Goal: Contribute content: Add original content to the website for others to see

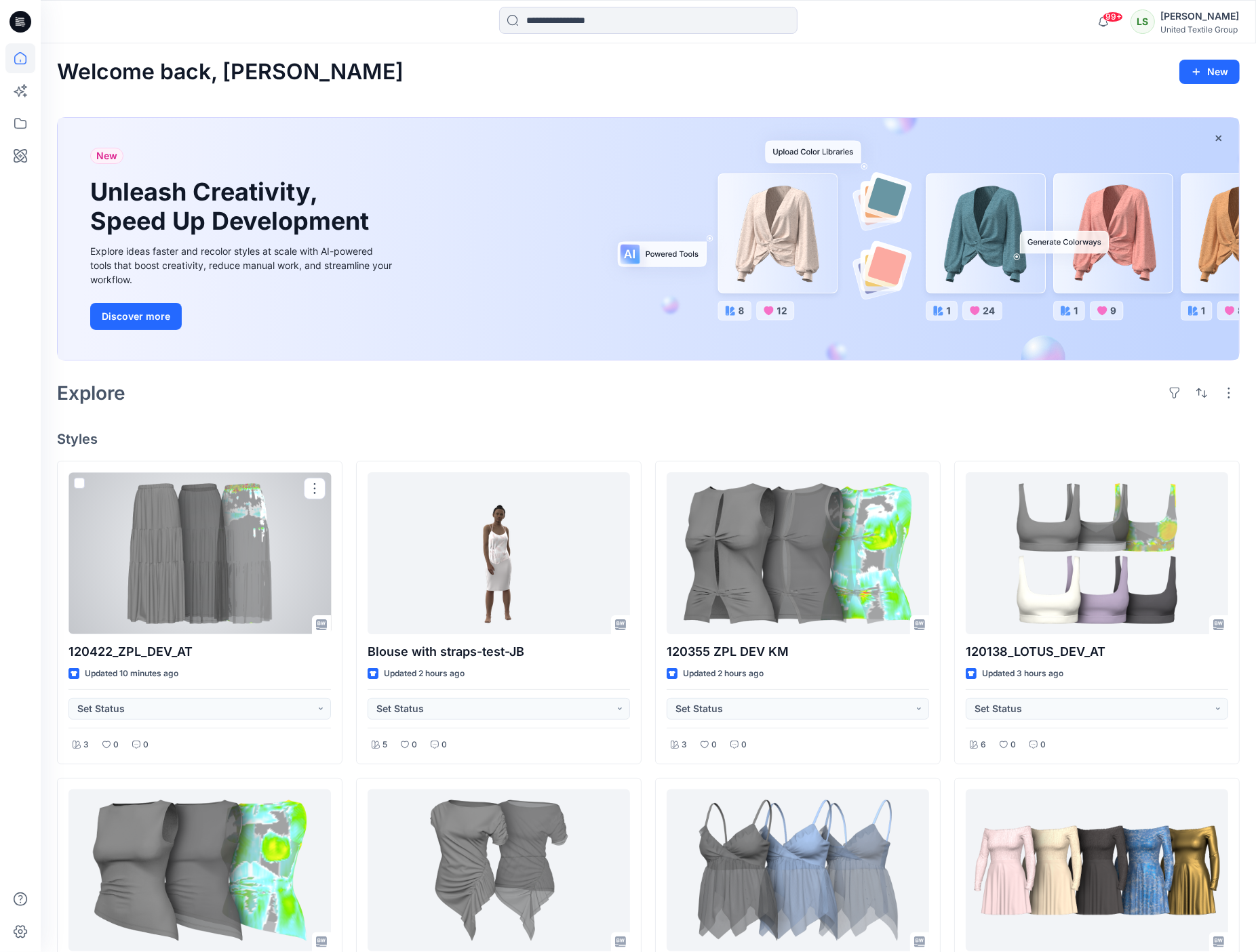
click at [214, 486] on div at bounding box center [199, 554] width 262 height 162
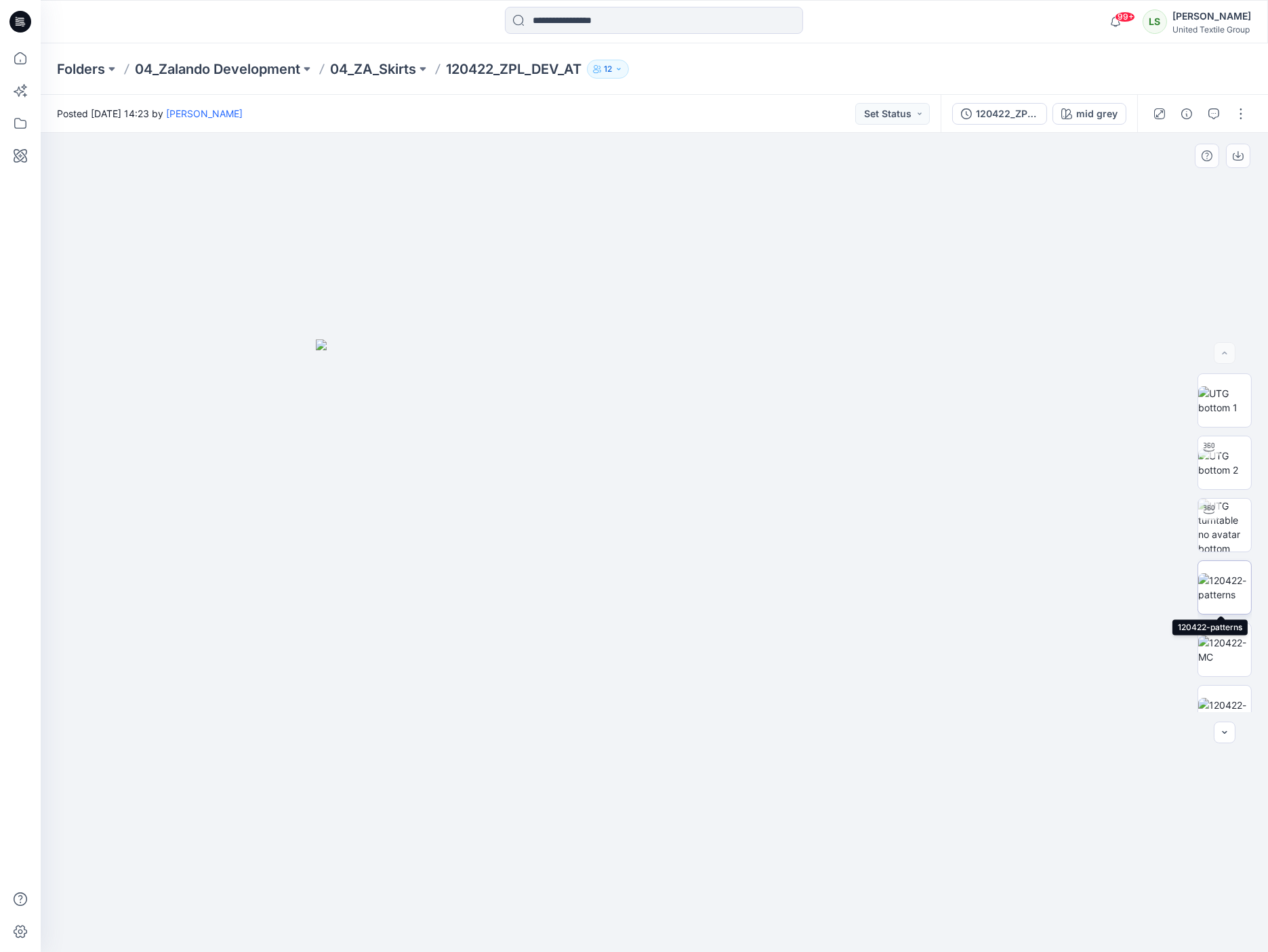
click at [1224, 588] on img at bounding box center [1224, 587] width 53 height 28
click at [1240, 152] on icon "button" at bounding box center [1237, 156] width 11 height 11
click at [1213, 658] on img at bounding box center [1224, 649] width 53 height 28
click at [1236, 158] on icon "button" at bounding box center [1237, 156] width 11 height 11
click at [1224, 698] on img at bounding box center [1224, 712] width 53 height 28
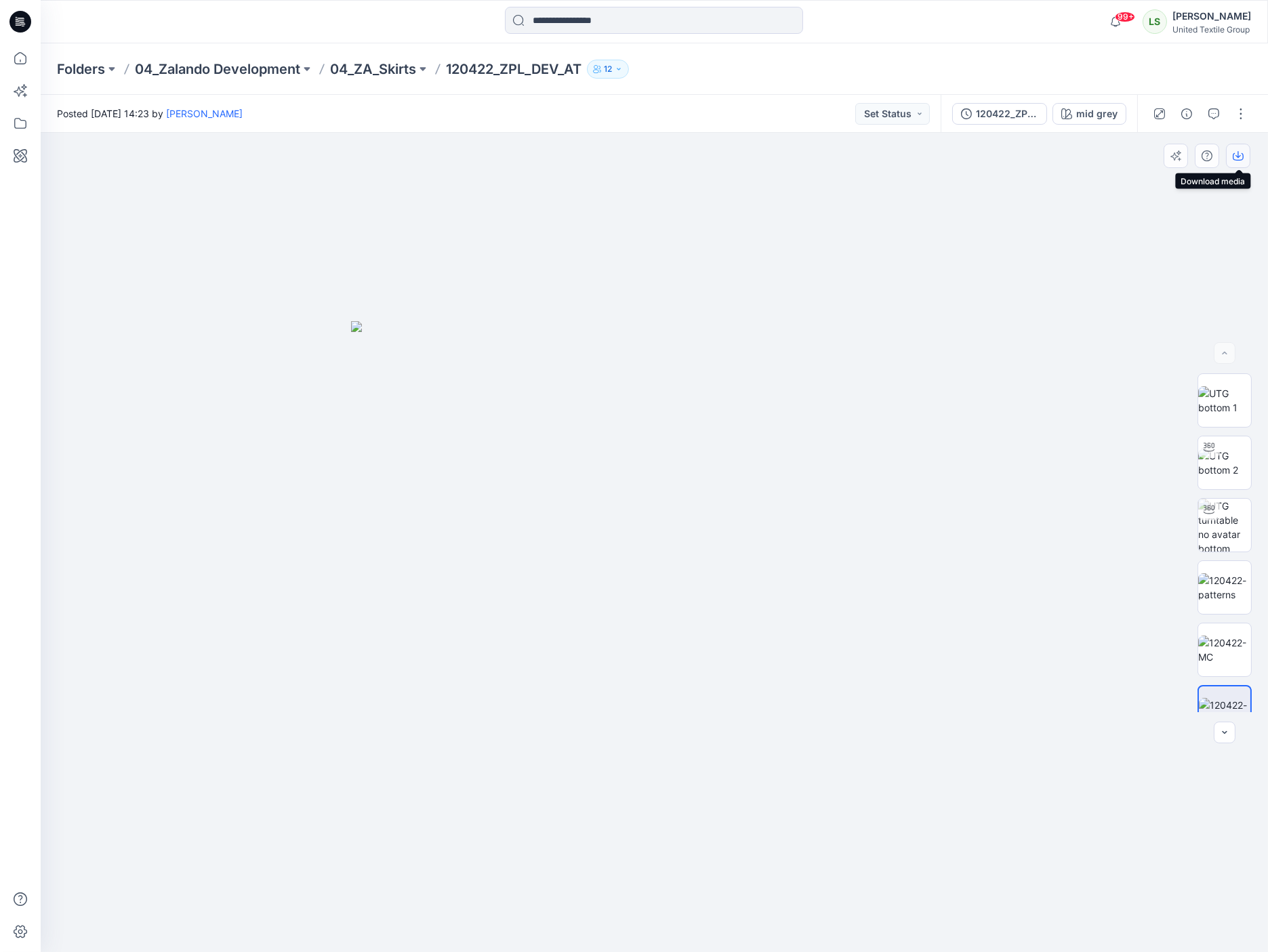
click at [1236, 160] on icon "button" at bounding box center [1237, 156] width 11 height 11
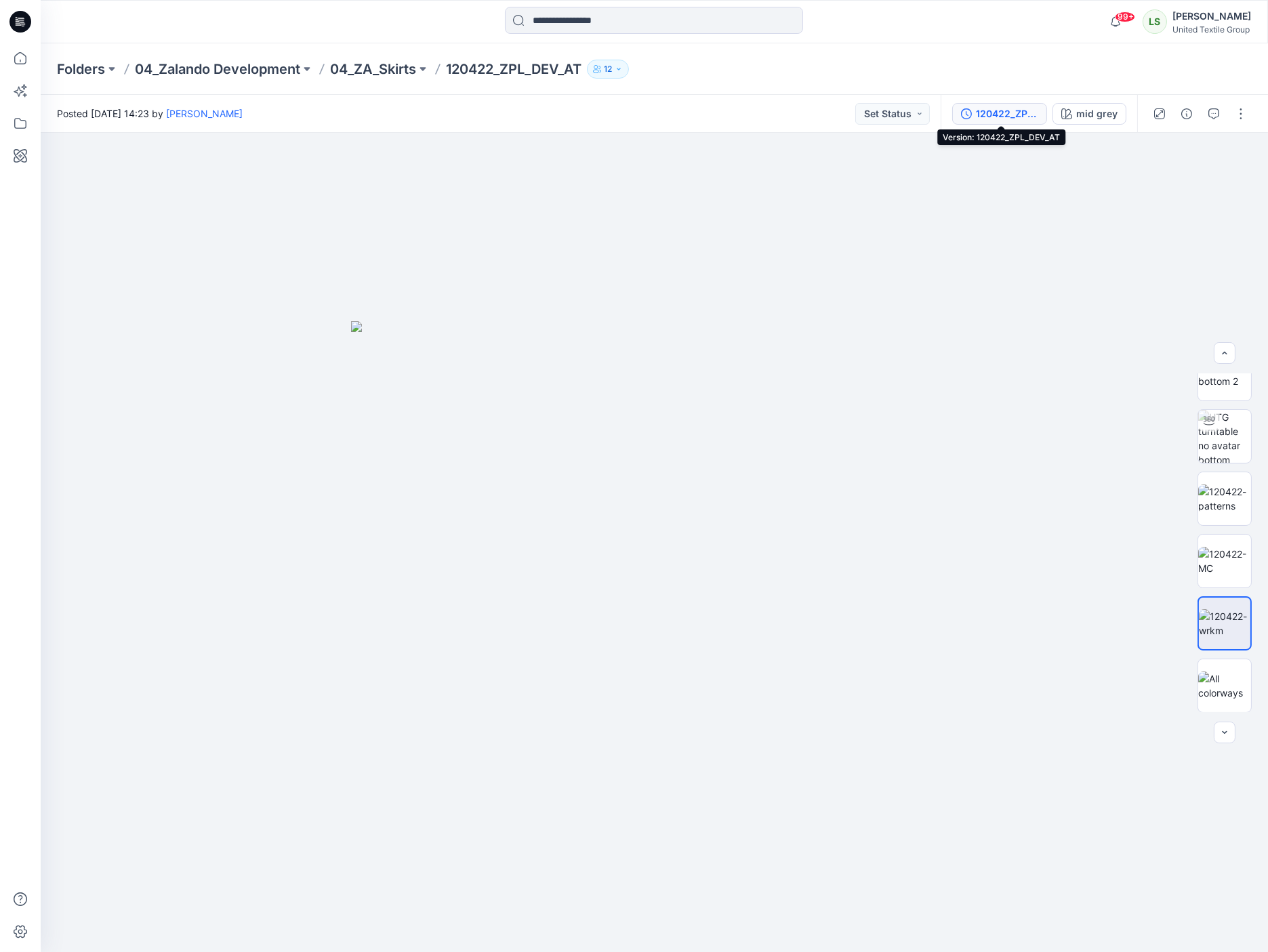
click at [1019, 114] on div "120422_ZPL_DEV_AT" at bounding box center [1007, 114] width 62 height 15
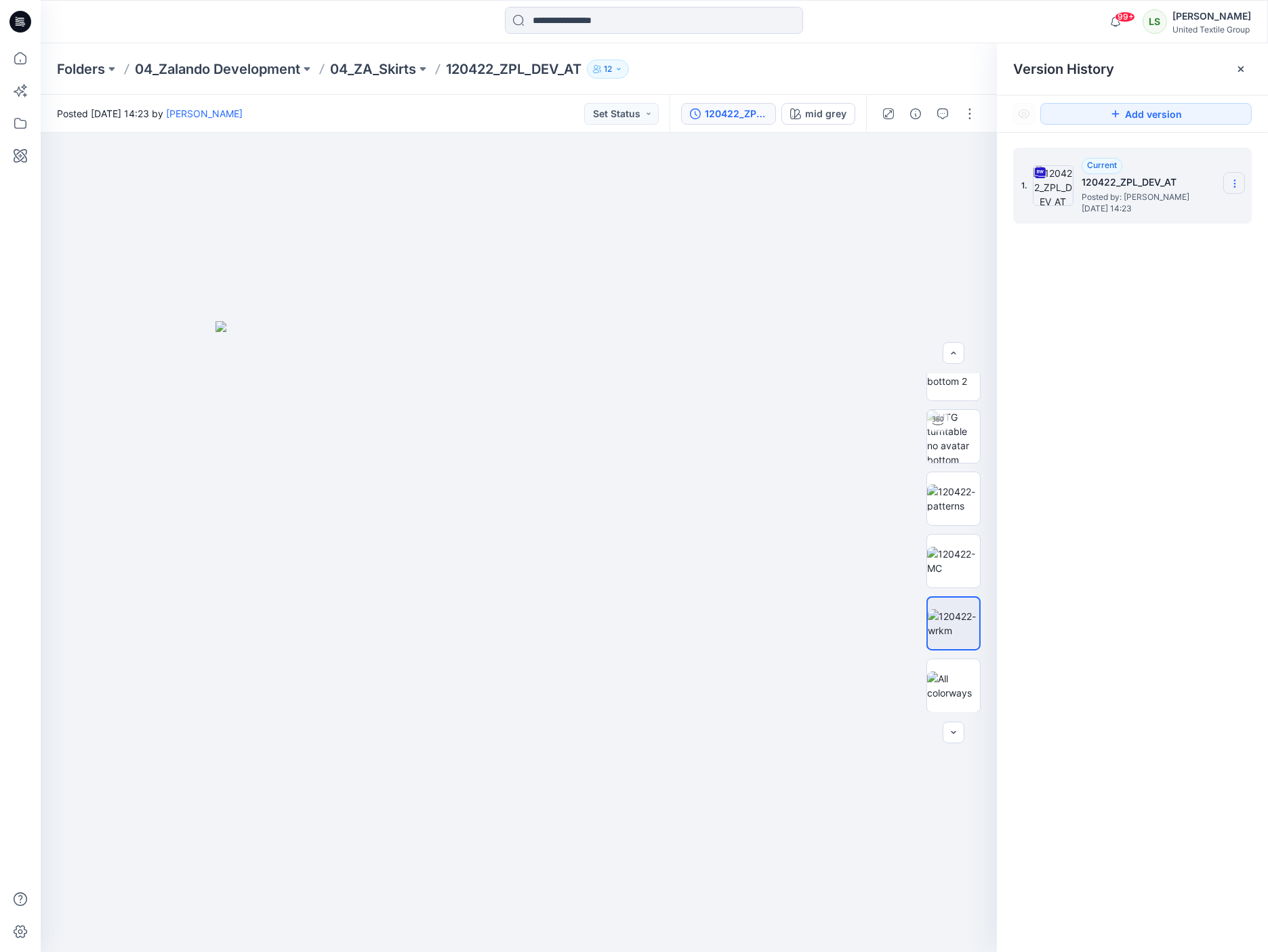
click at [1234, 187] on icon at bounding box center [1235, 184] width 11 height 11
click at [1224, 213] on div "Download Source BW File" at bounding box center [1162, 211] width 157 height 27
drag, startPoint x: 722, startPoint y: 50, endPoint x: 714, endPoint y: 48, distance: 8.2
click at [722, 50] on div "Folders 04_Zalando Development 04_ZA_Skirts 120422_ZPL_DEV_AT 12" at bounding box center [655, 69] width 1227 height 51
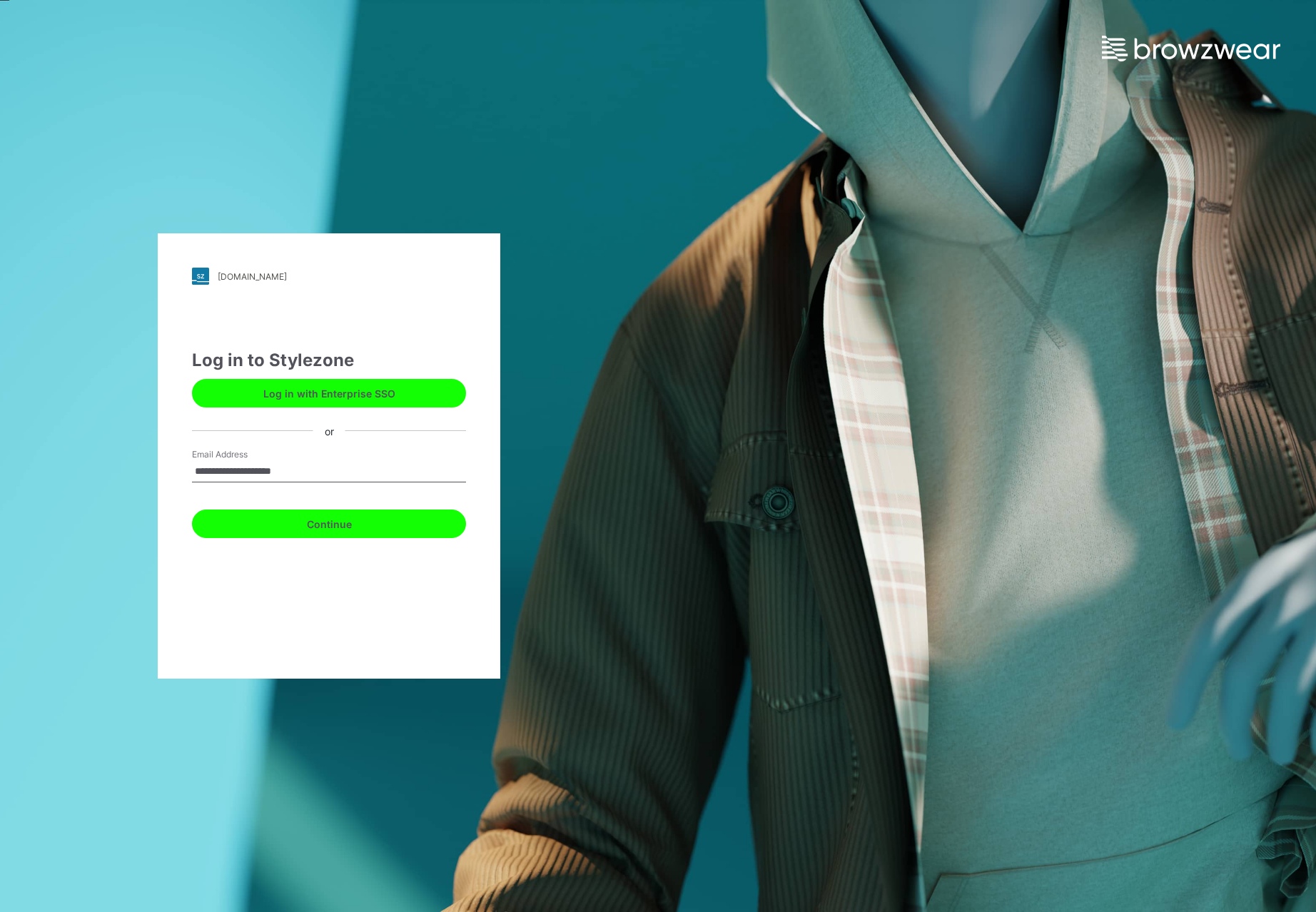
click at [328, 524] on button "Continue" at bounding box center [329, 524] width 275 height 29
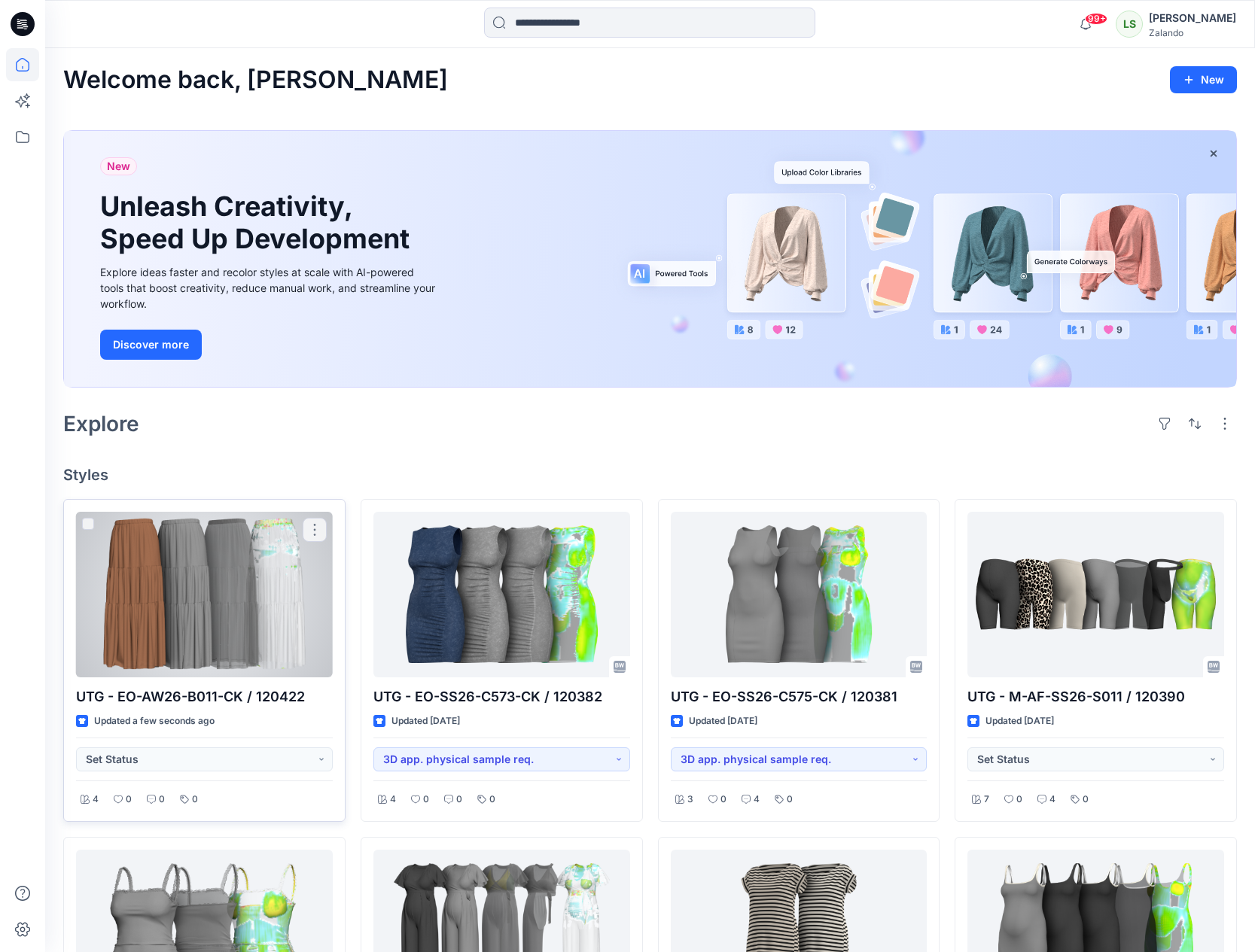
click at [280, 621] on div at bounding box center [204, 594] width 256 height 165
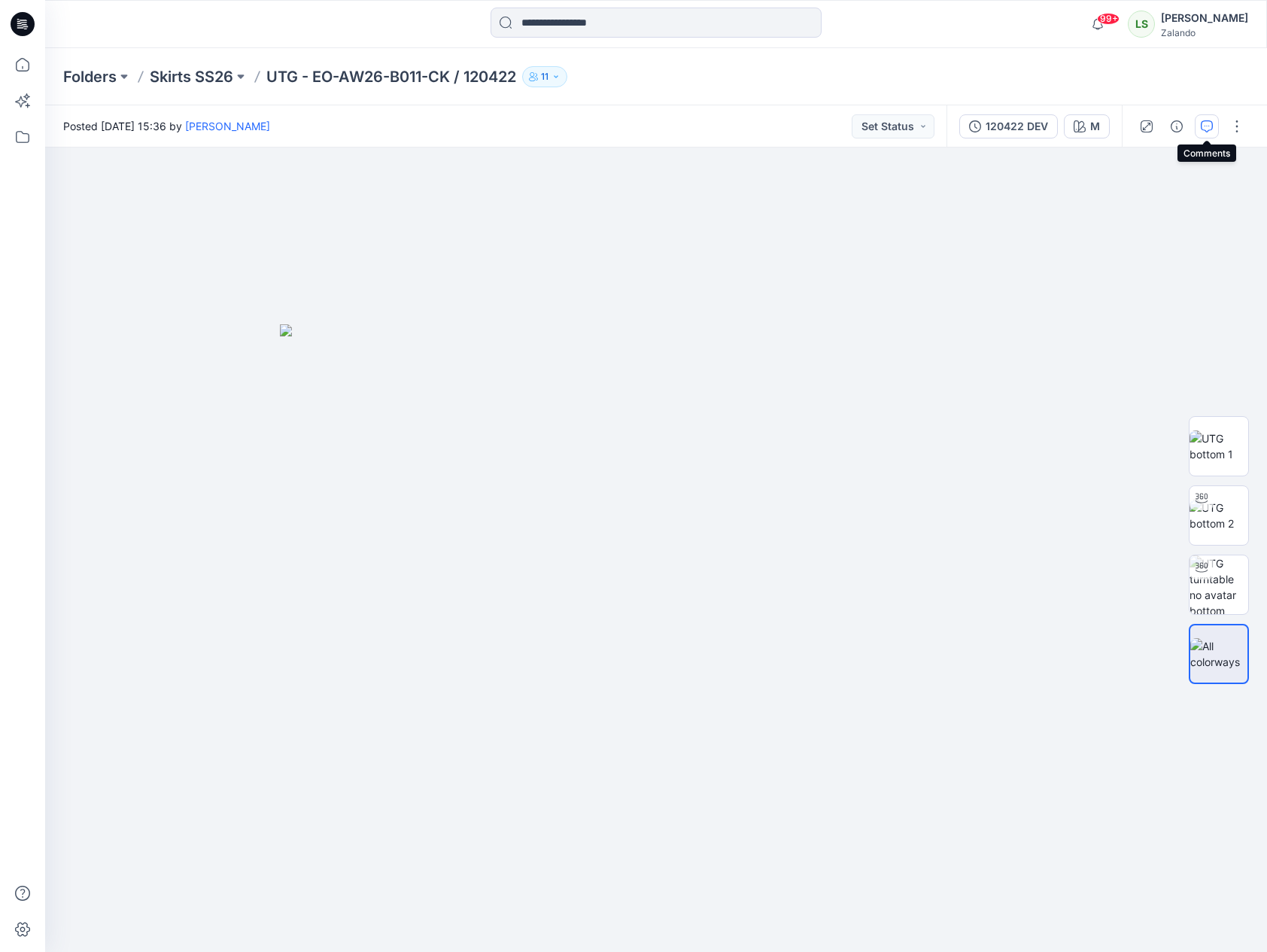
click at [1200, 125] on button "button" at bounding box center [1206, 126] width 24 height 24
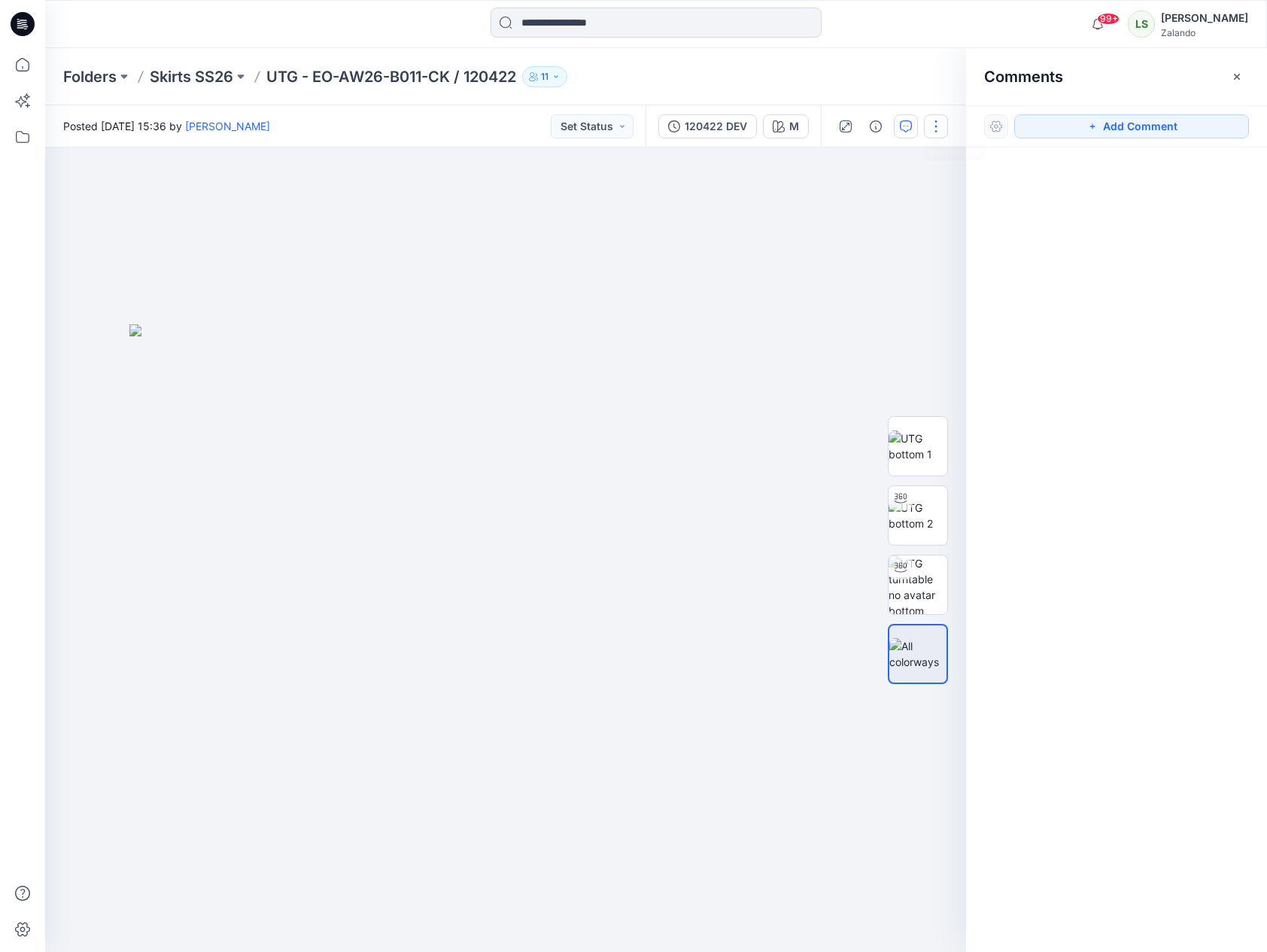
click at [939, 129] on button "button" at bounding box center [936, 126] width 24 height 24
click at [864, 202] on button "Edit" at bounding box center [873, 203] width 139 height 28
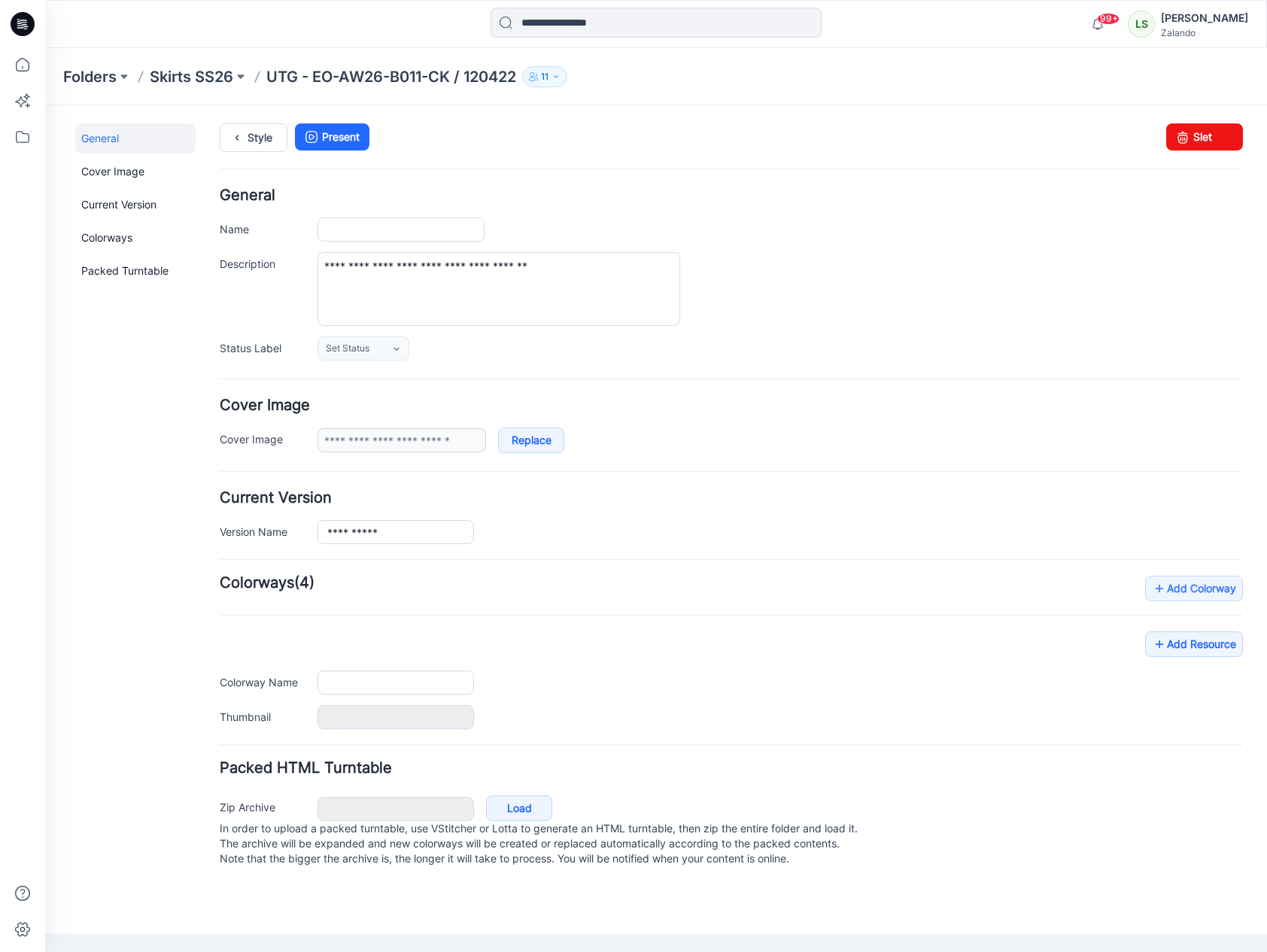
type input "**********"
type input "*"
type input "**********"
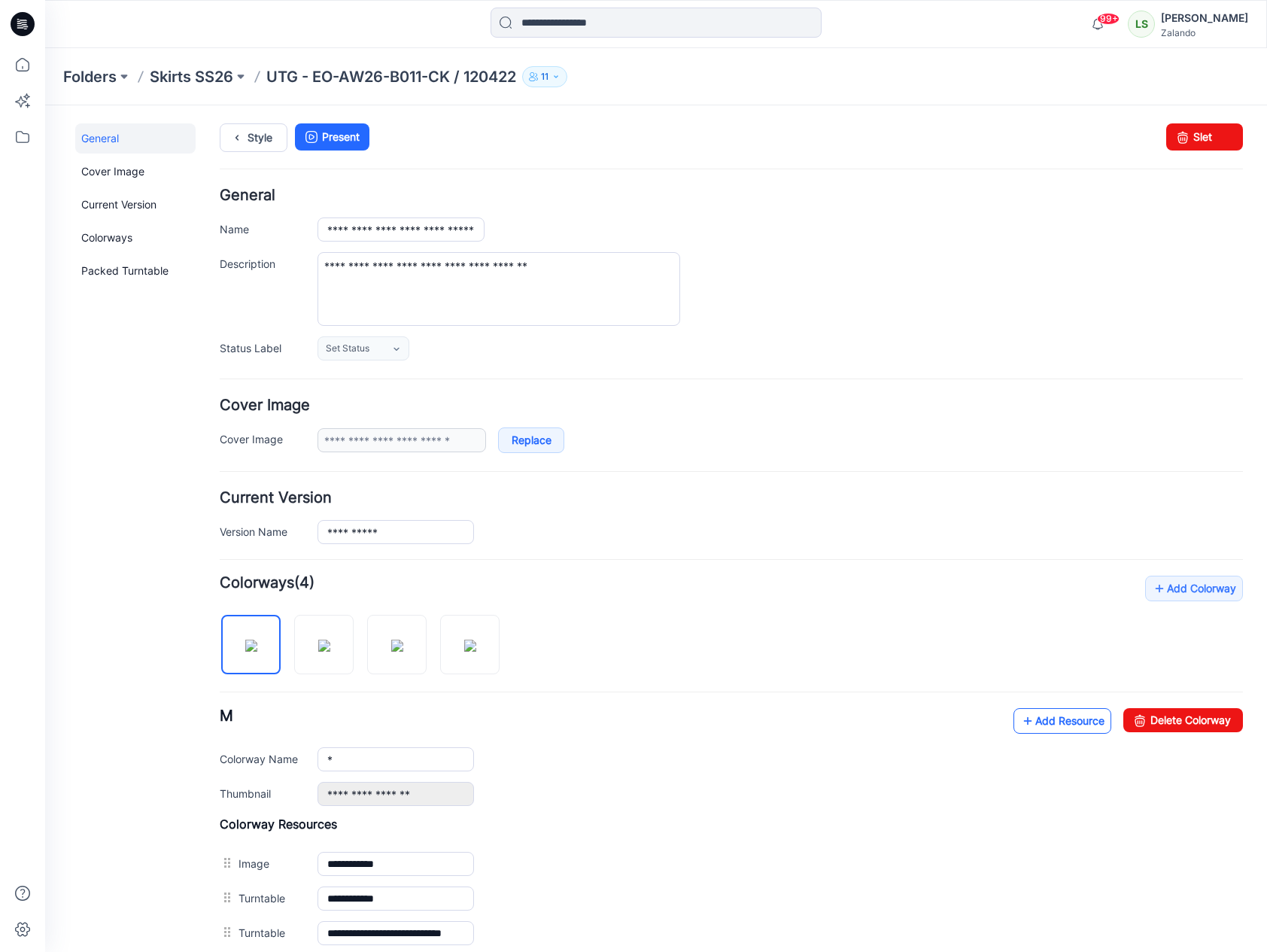
click at [1053, 716] on link "Add Resource" at bounding box center [1062, 720] width 98 height 26
click at [1064, 722] on link "Add Resource" at bounding box center [1062, 720] width 98 height 26
click at [1032, 723] on link "Add Resource" at bounding box center [1062, 720] width 98 height 26
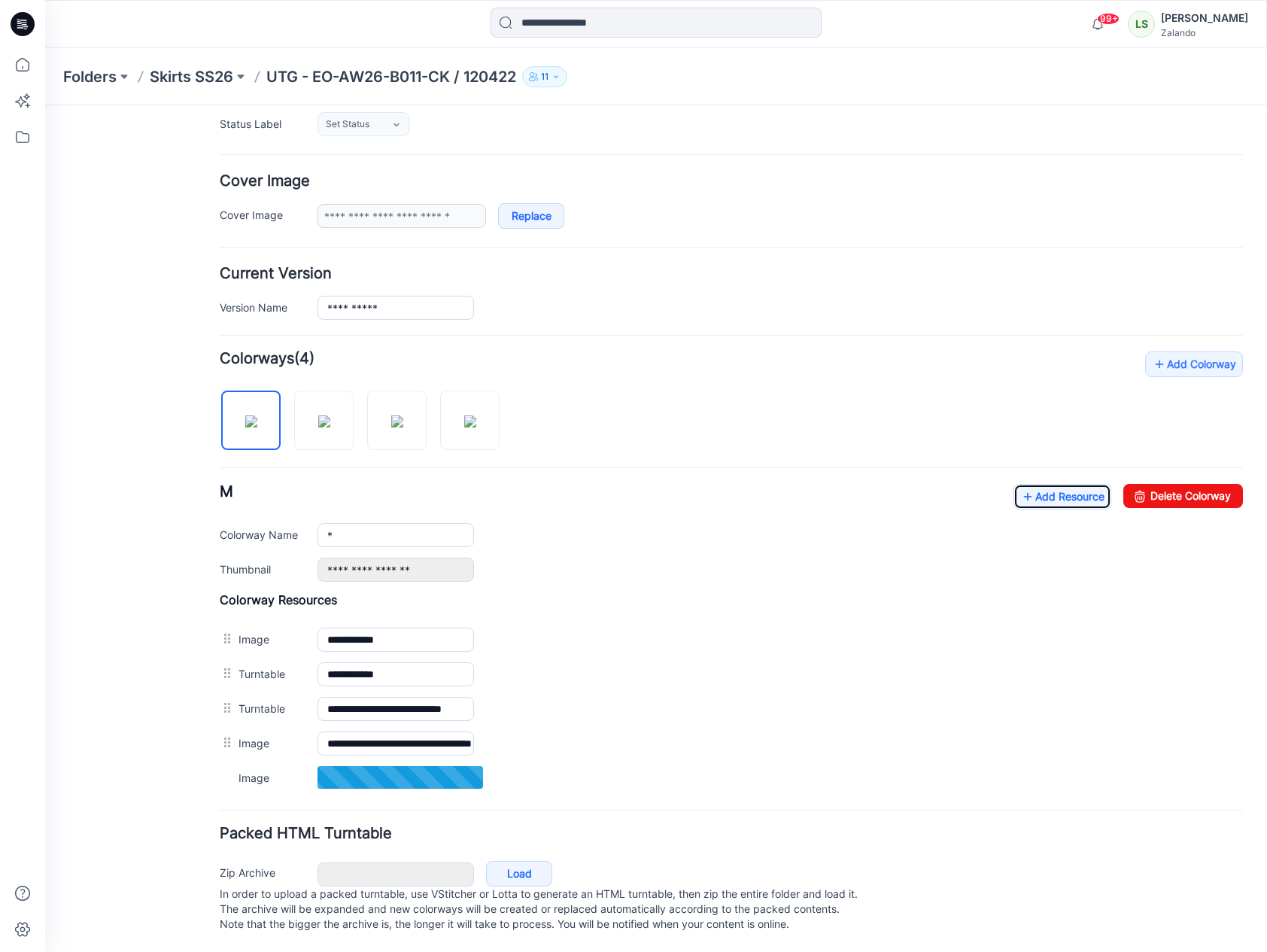
scroll to position [239, 0]
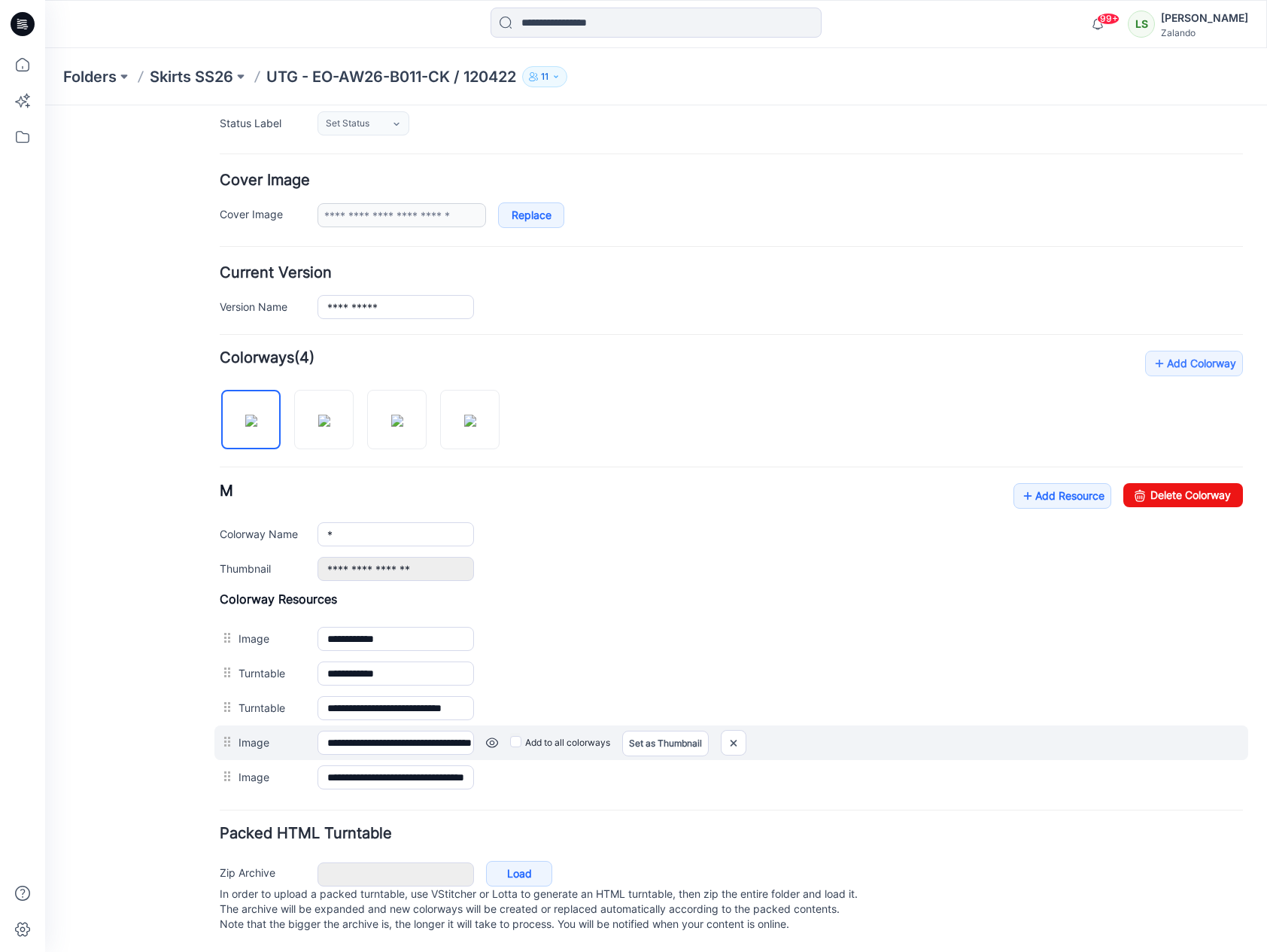
click at [46, 105] on div "Add to all colorways Set as Thumbnail Unset as Thumbnail" at bounding box center [46, 105] width 0 height 0
click at [46, 105] on link at bounding box center [46, 105] width 0 height 0
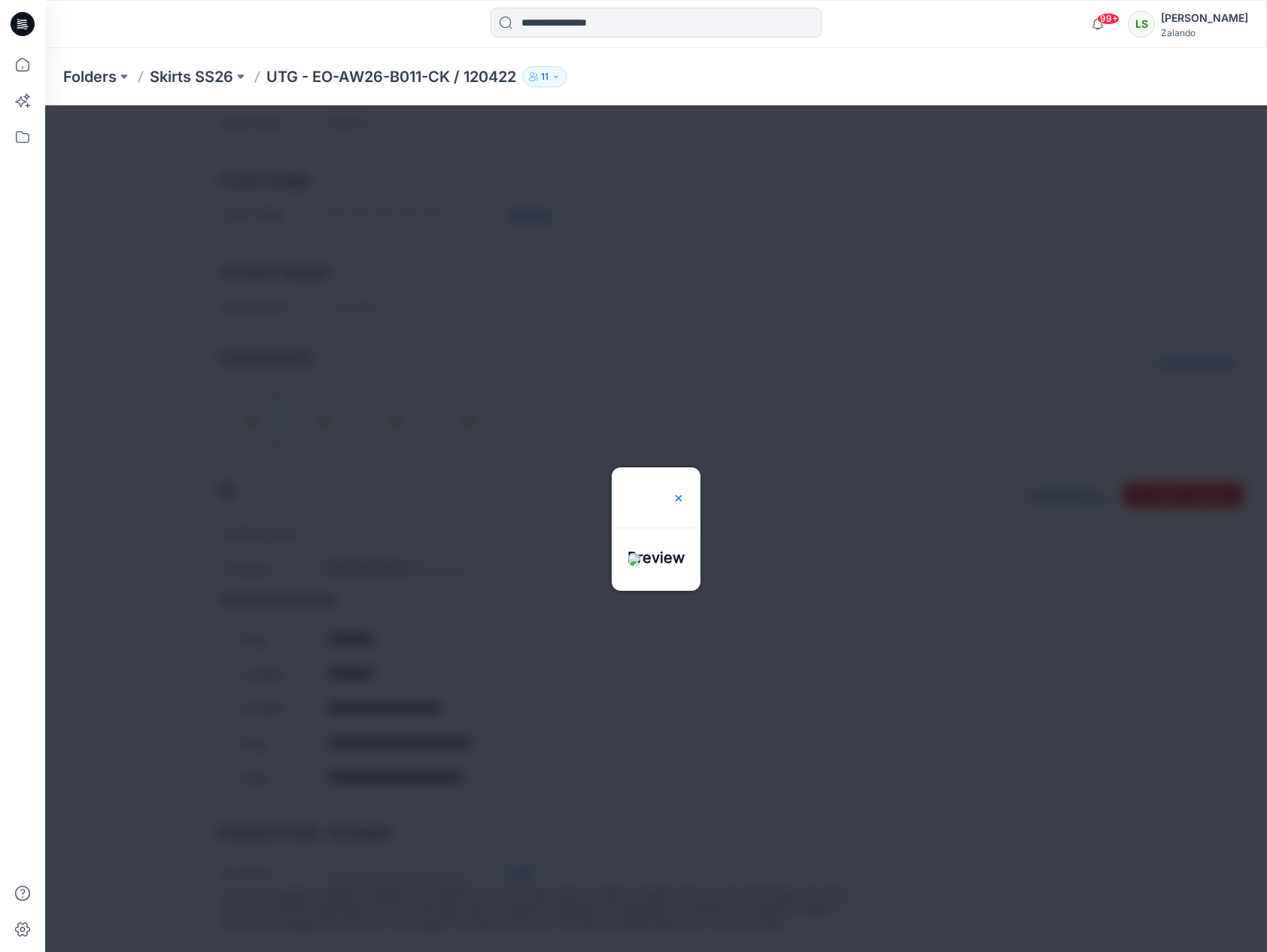
click at [685, 493] on img at bounding box center [679, 498] width 12 height 12
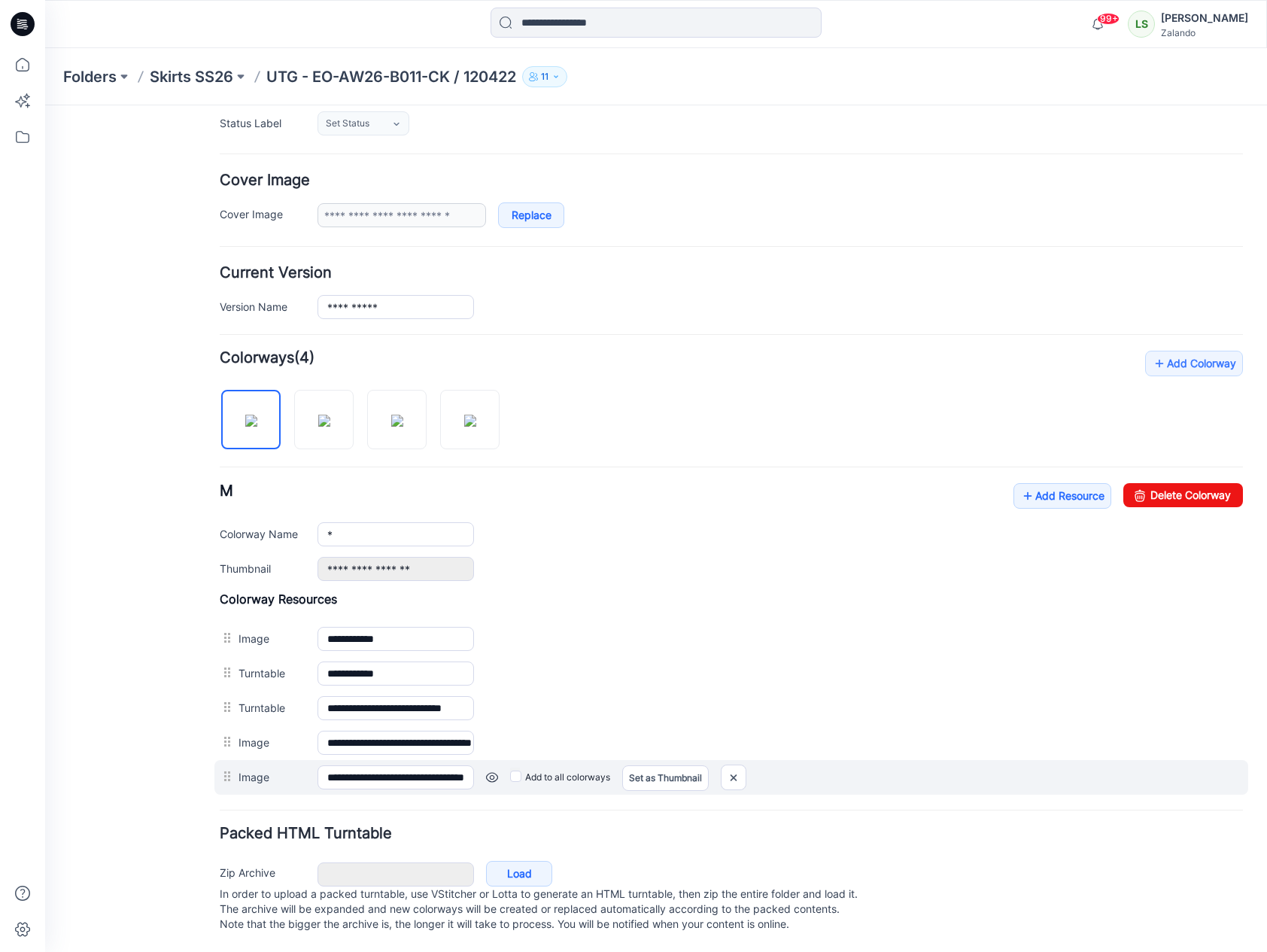
click at [46, 105] on div "Add to all colorways Set as Thumbnail Unset as Thumbnail" at bounding box center [46, 105] width 0 height 0
click at [46, 105] on link at bounding box center [46, 105] width 0 height 0
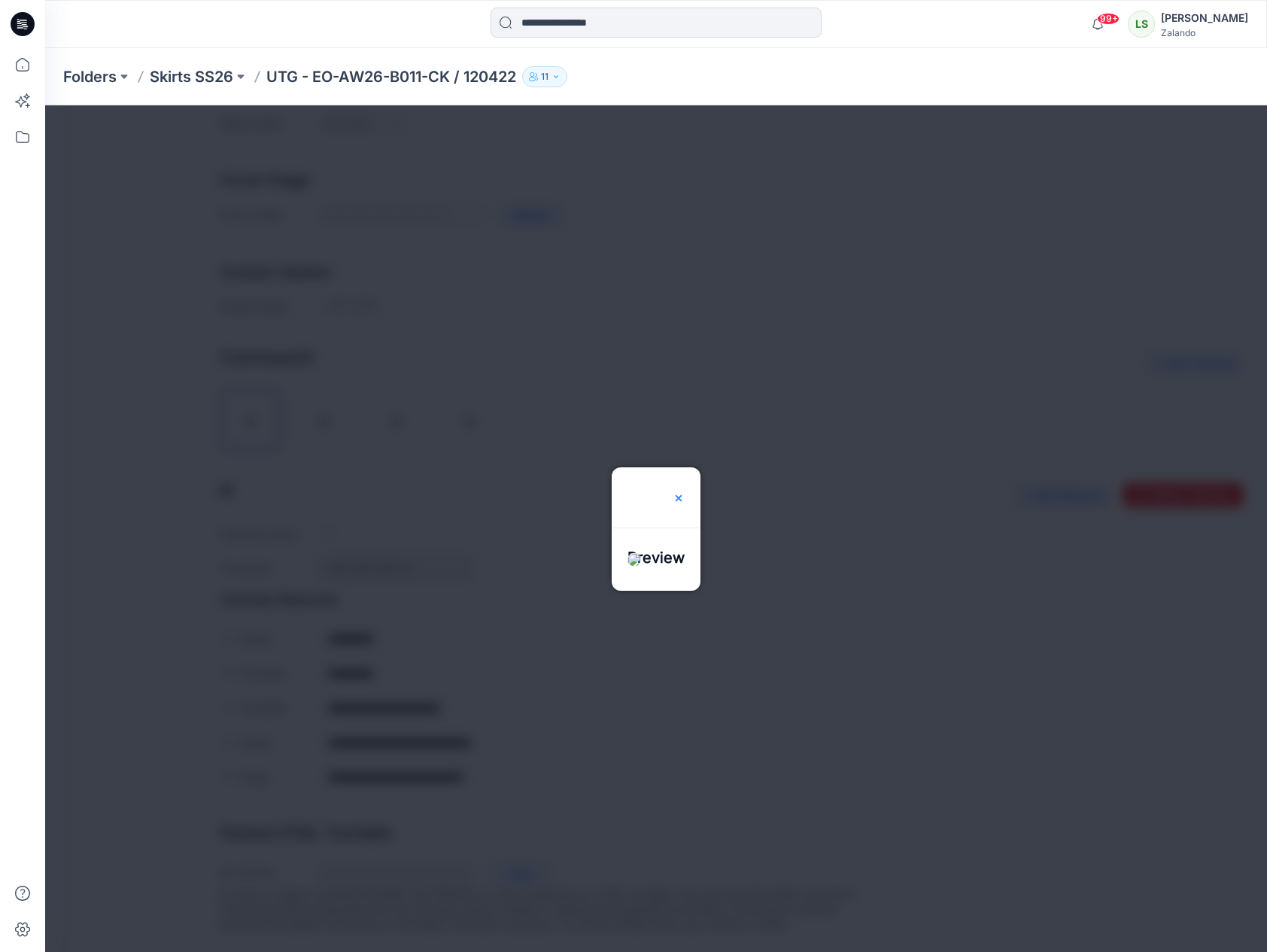
click at [685, 493] on img at bounding box center [679, 498] width 12 height 12
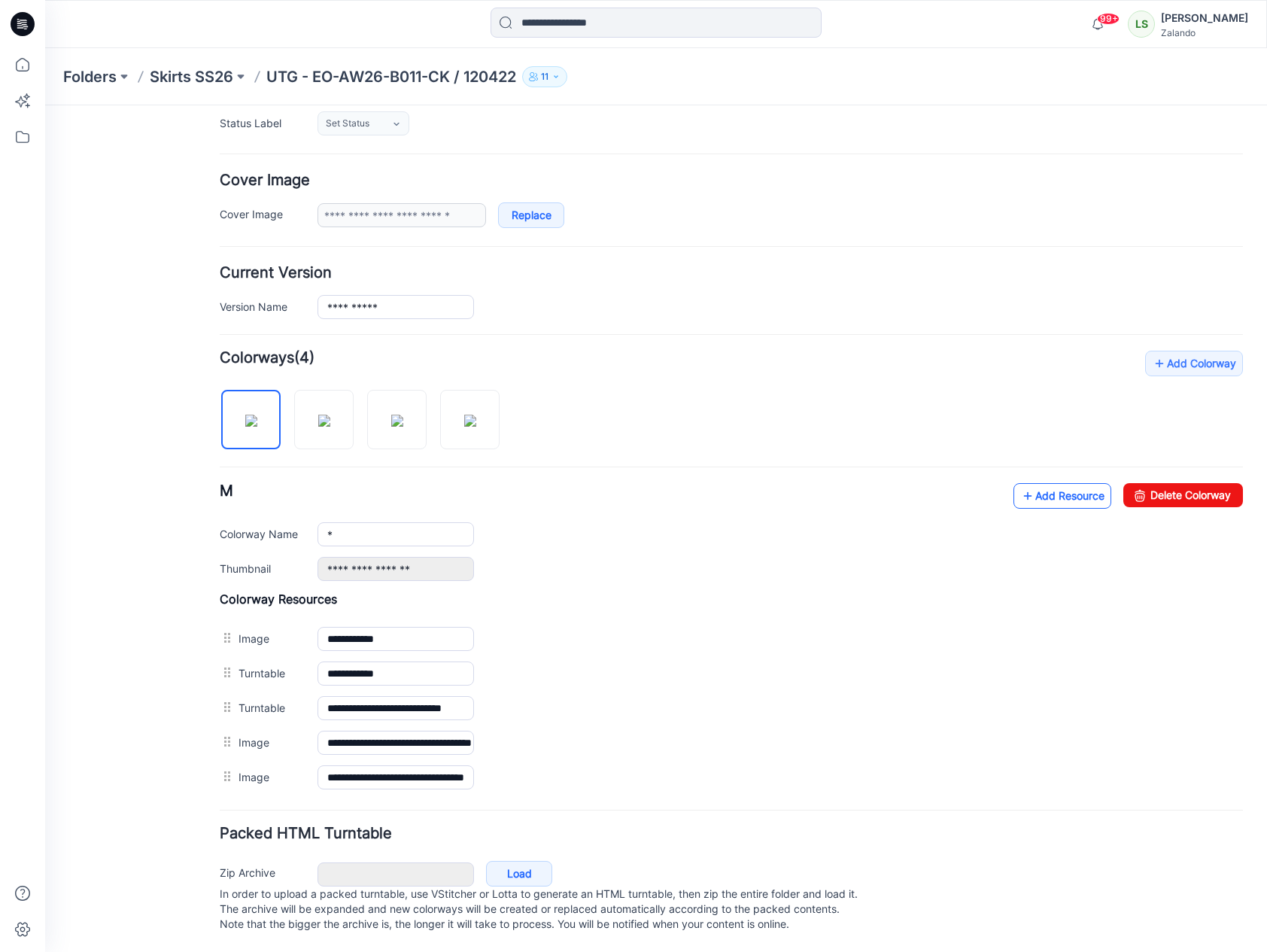
click at [1079, 483] on link "Add Resource" at bounding box center [1062, 495] width 98 height 26
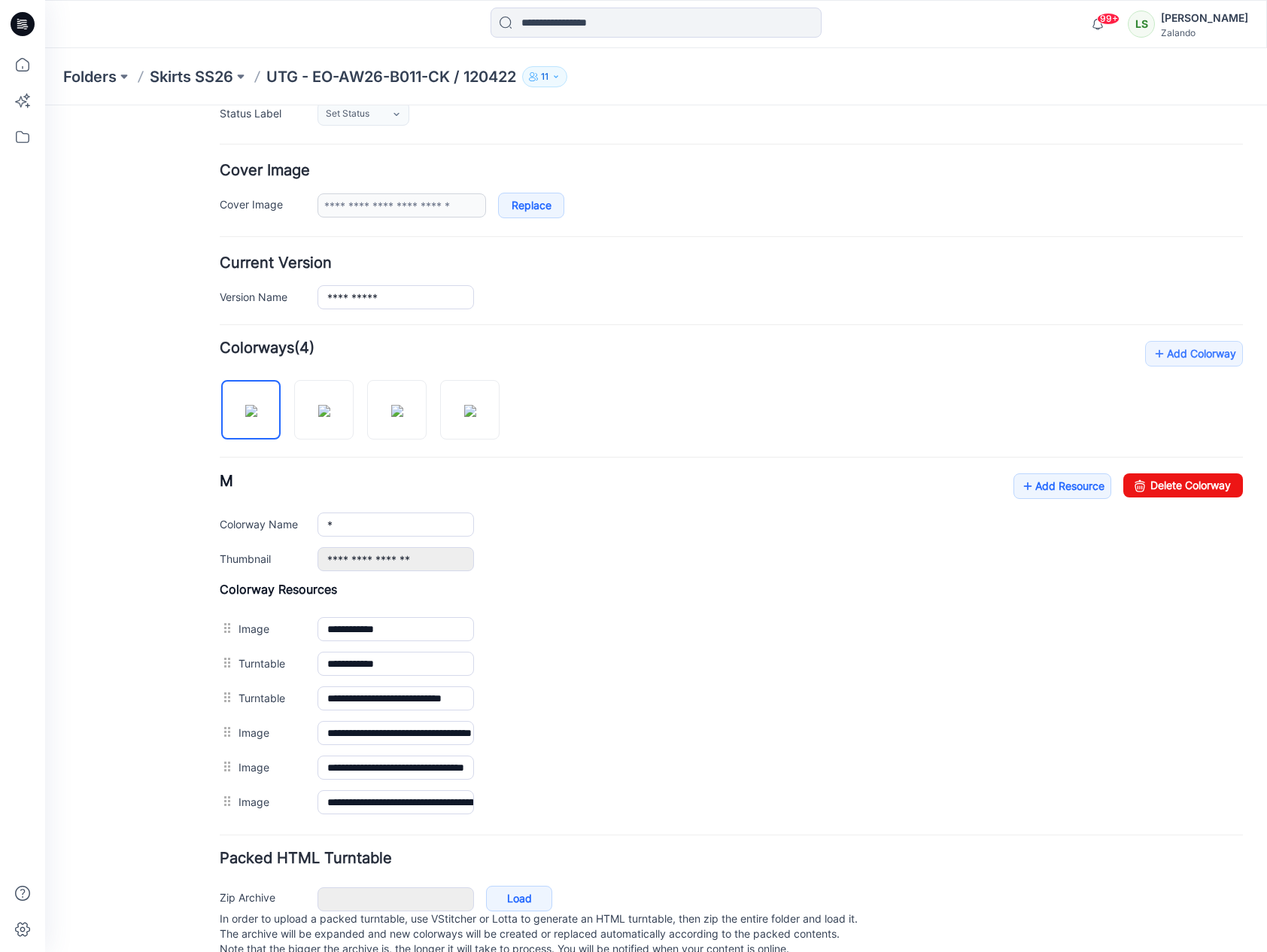
scroll to position [0, 0]
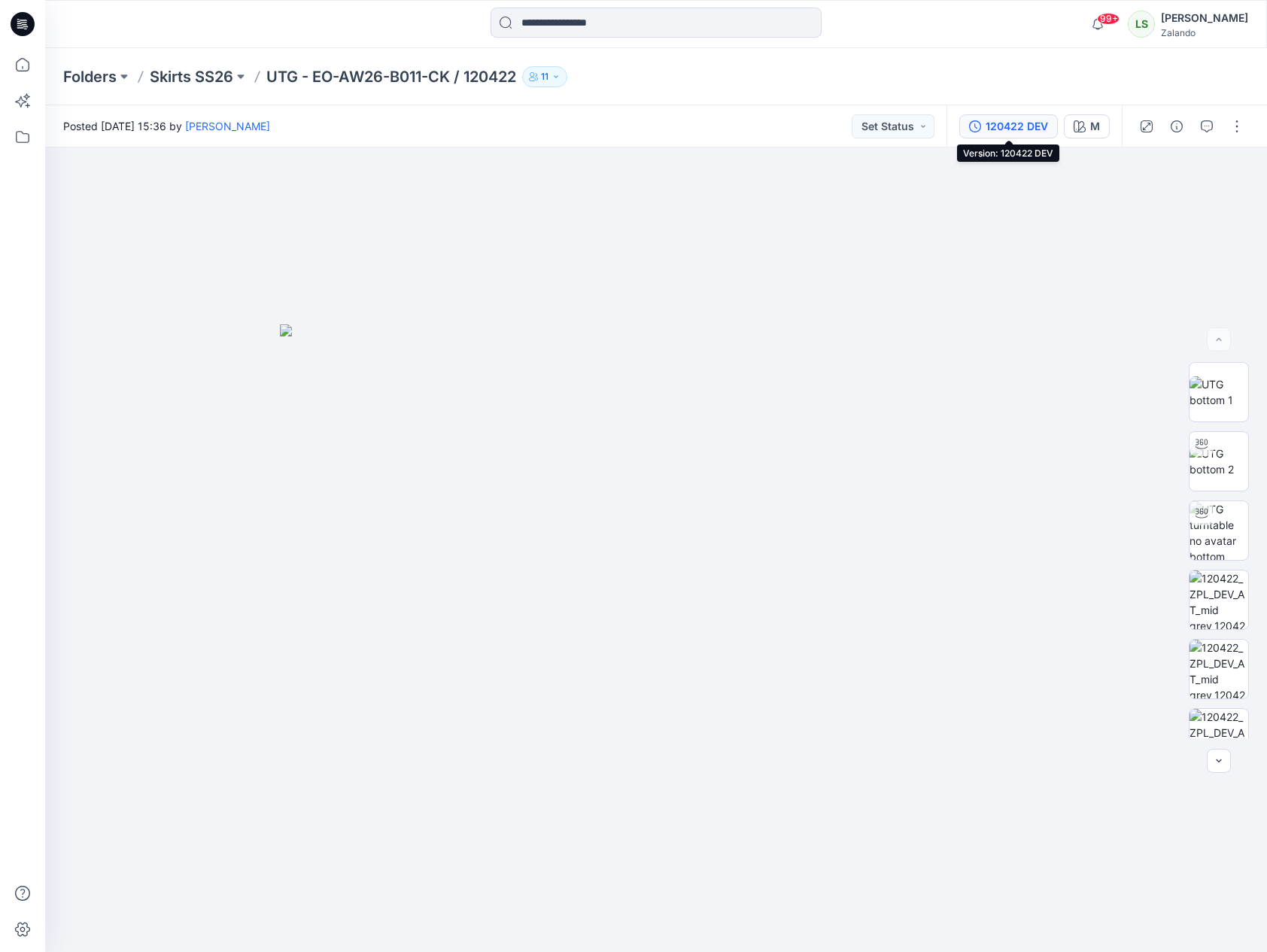
click at [1032, 125] on div "120422 DEV" at bounding box center [1017, 126] width 63 height 16
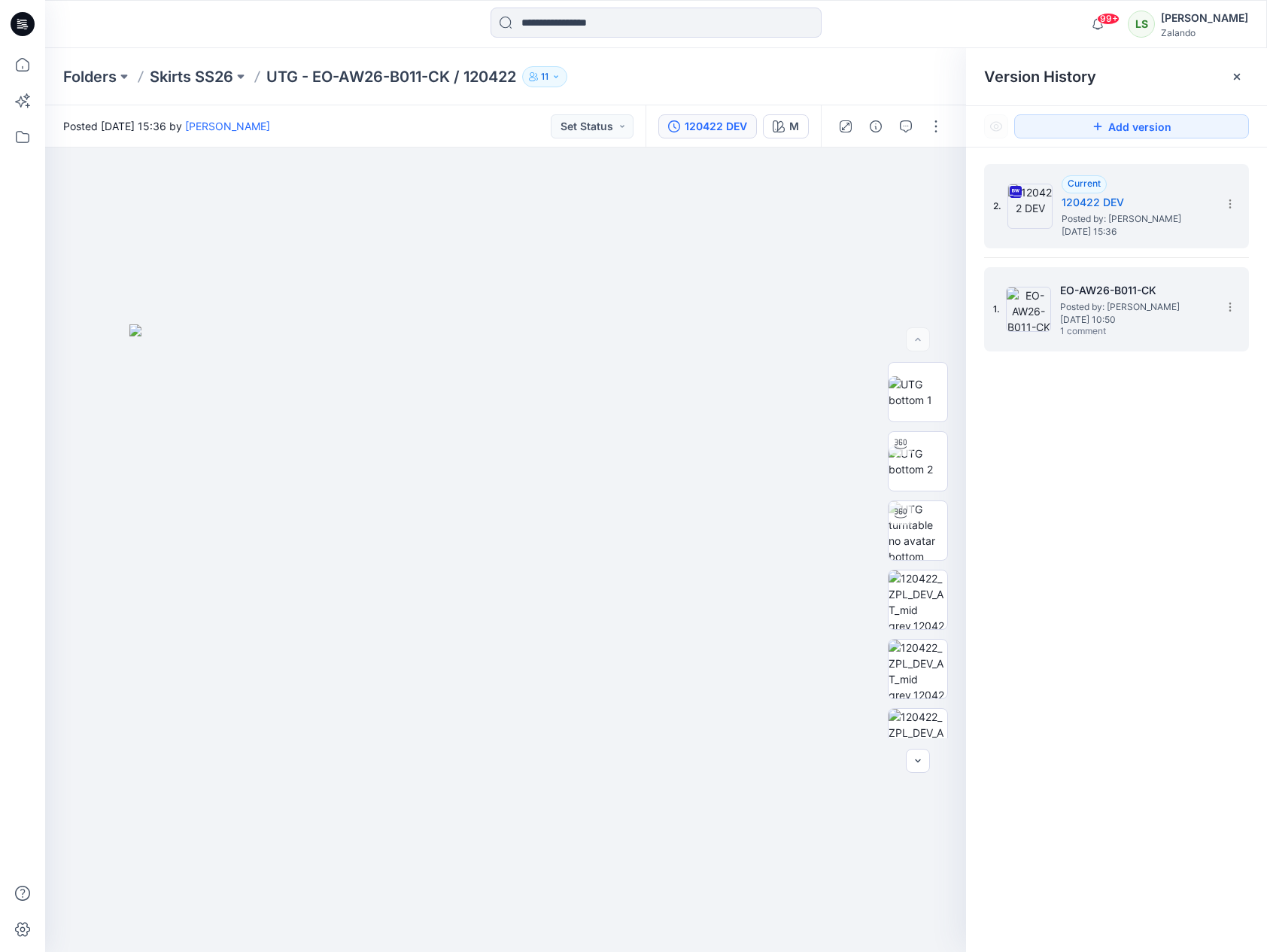
click at [1129, 334] on span "1 comment" at bounding box center [1112, 331] width 105 height 12
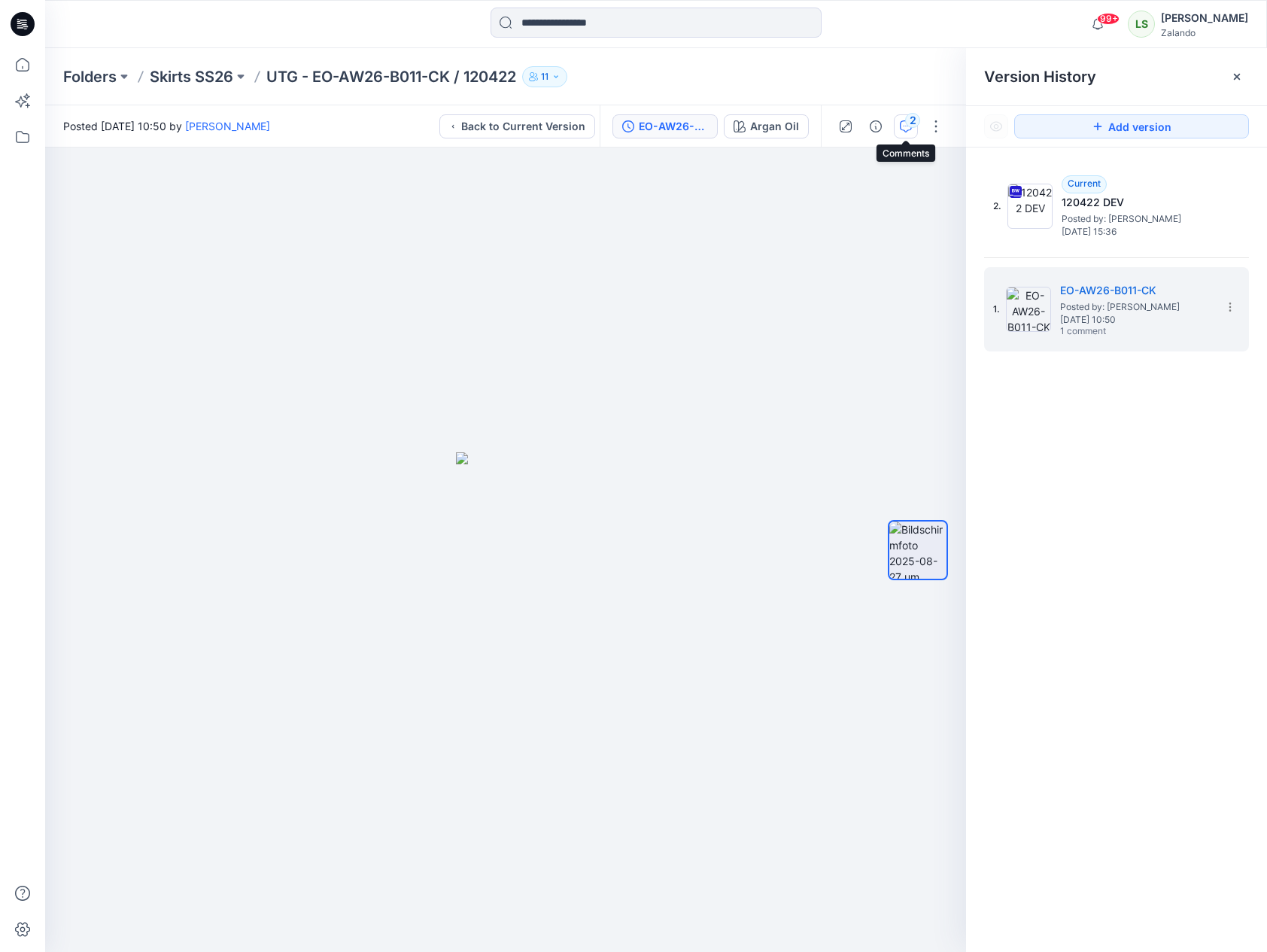
click at [912, 125] on div "2" at bounding box center [913, 121] width 15 height 15
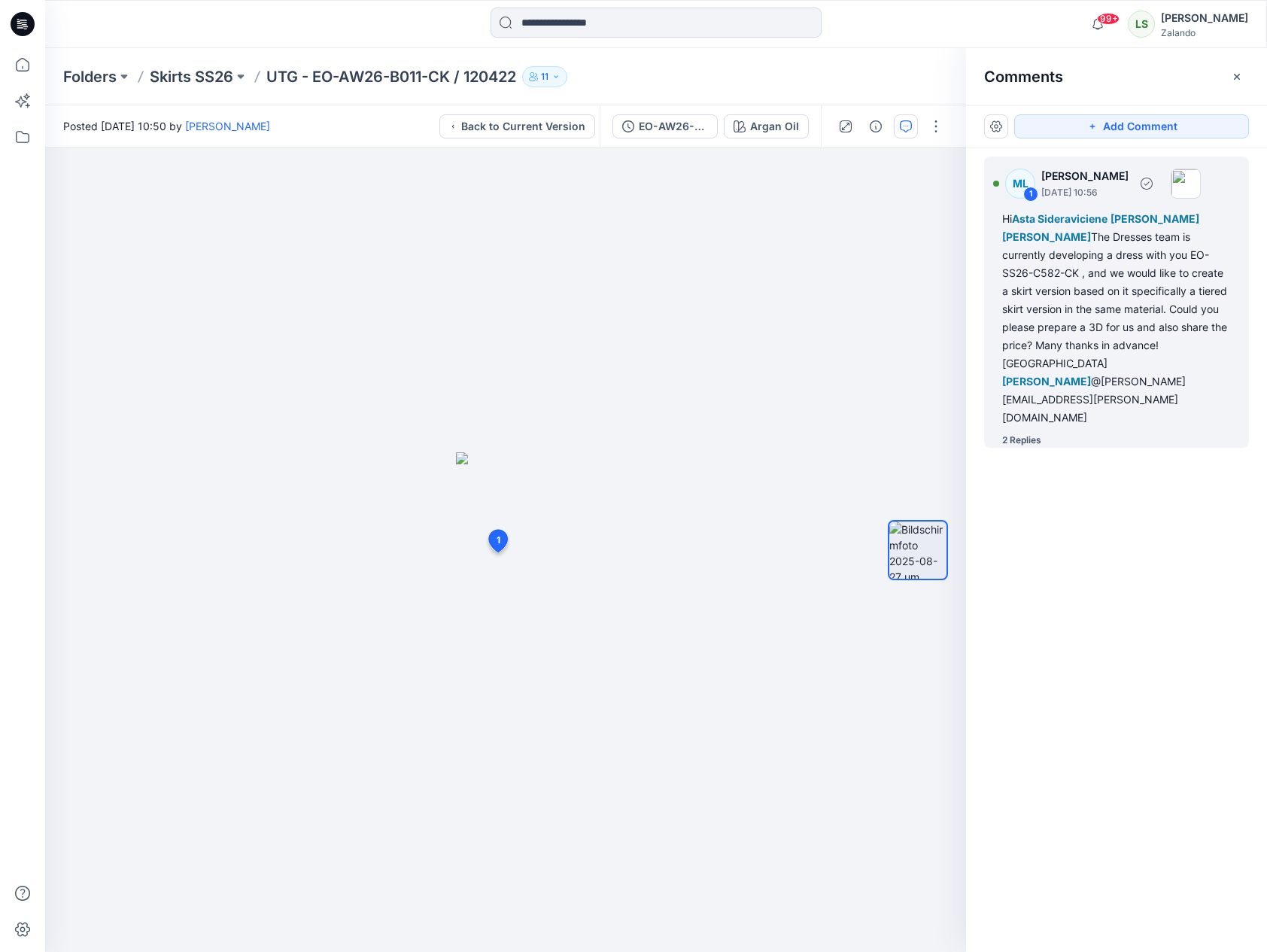
click at [1029, 433] on div "2 Replies" at bounding box center [1021, 440] width 39 height 15
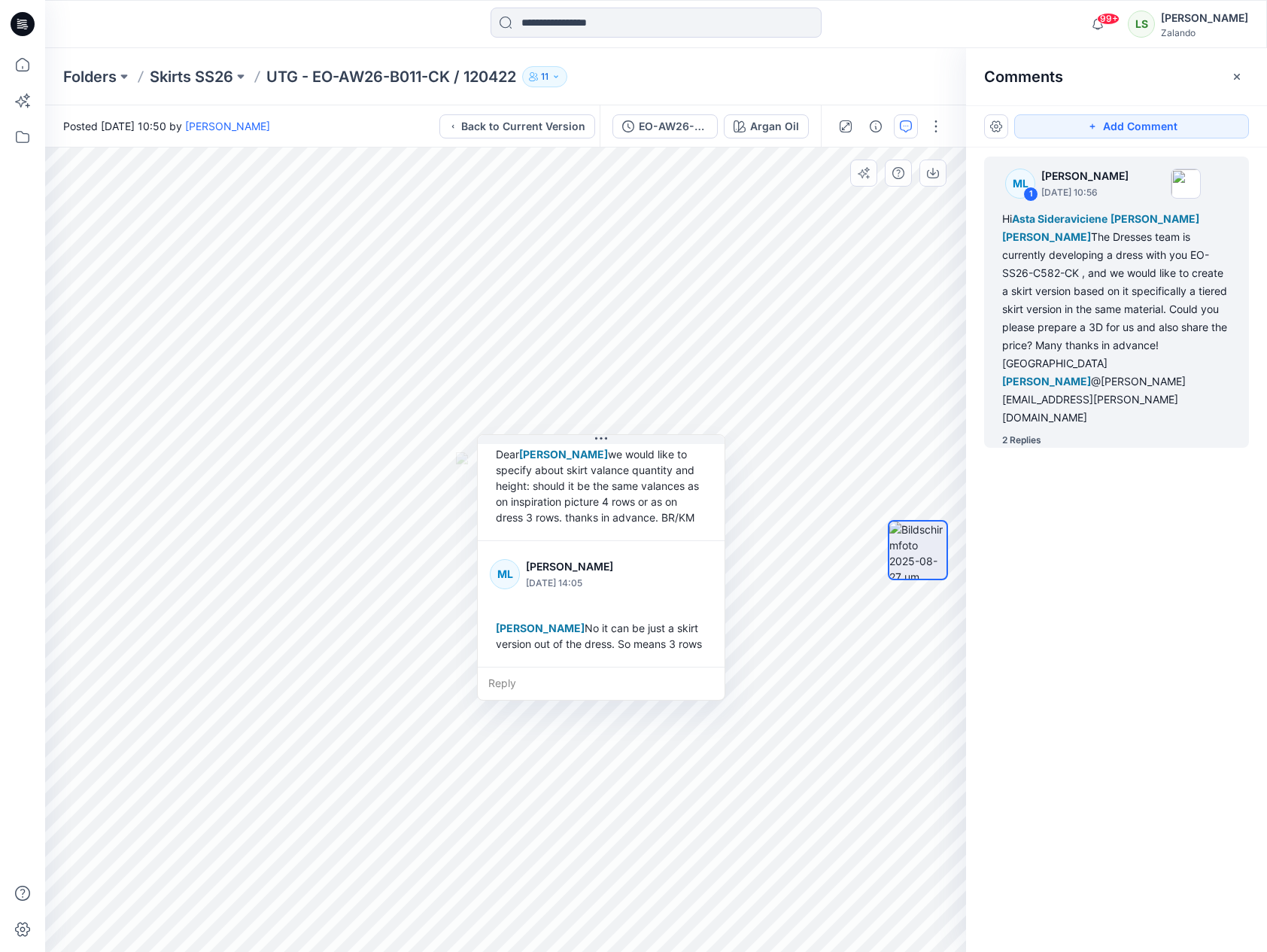
scroll to position [452, 0]
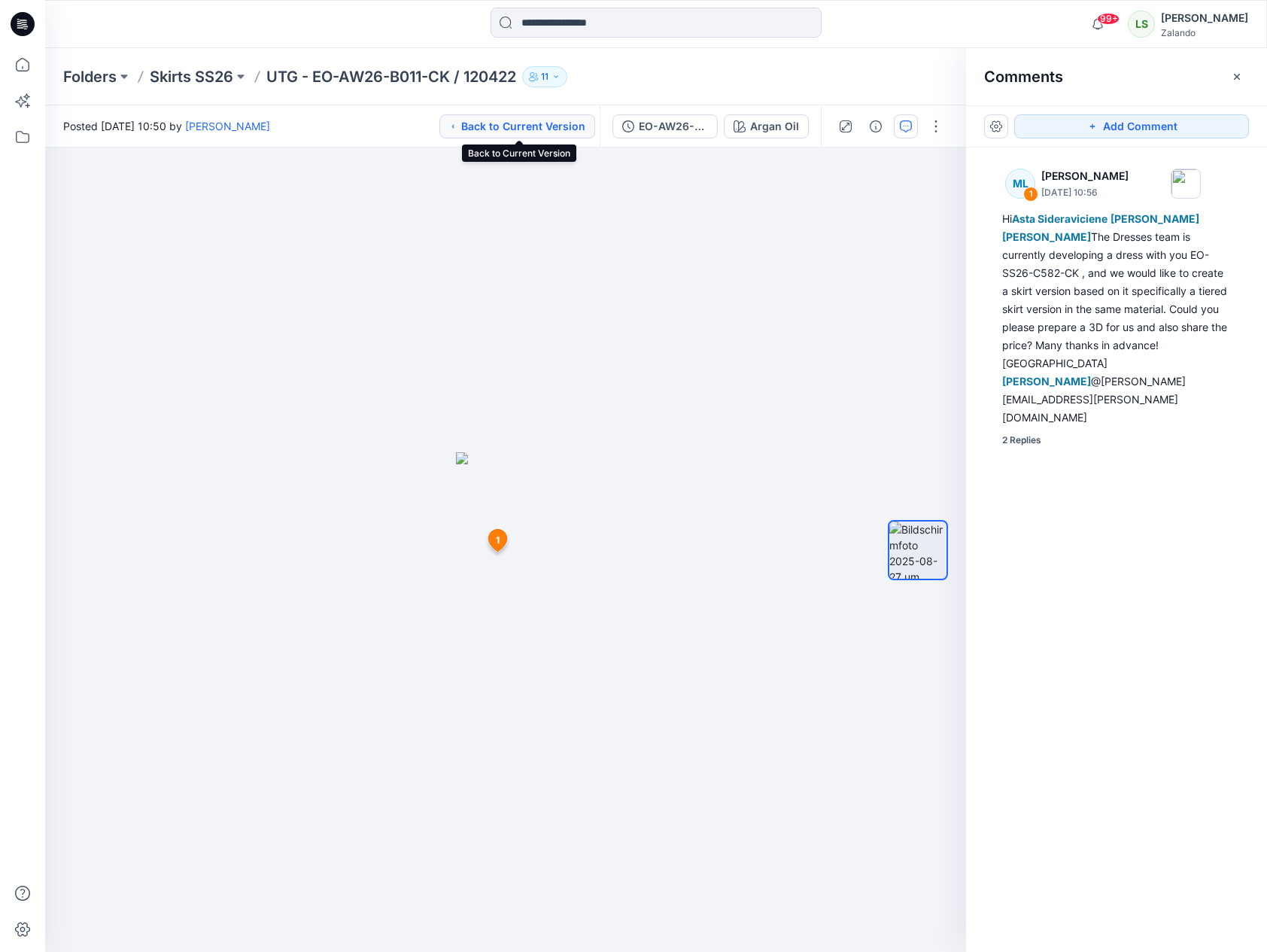
click at [563, 119] on button "Back to Current Version" at bounding box center [517, 126] width 156 height 24
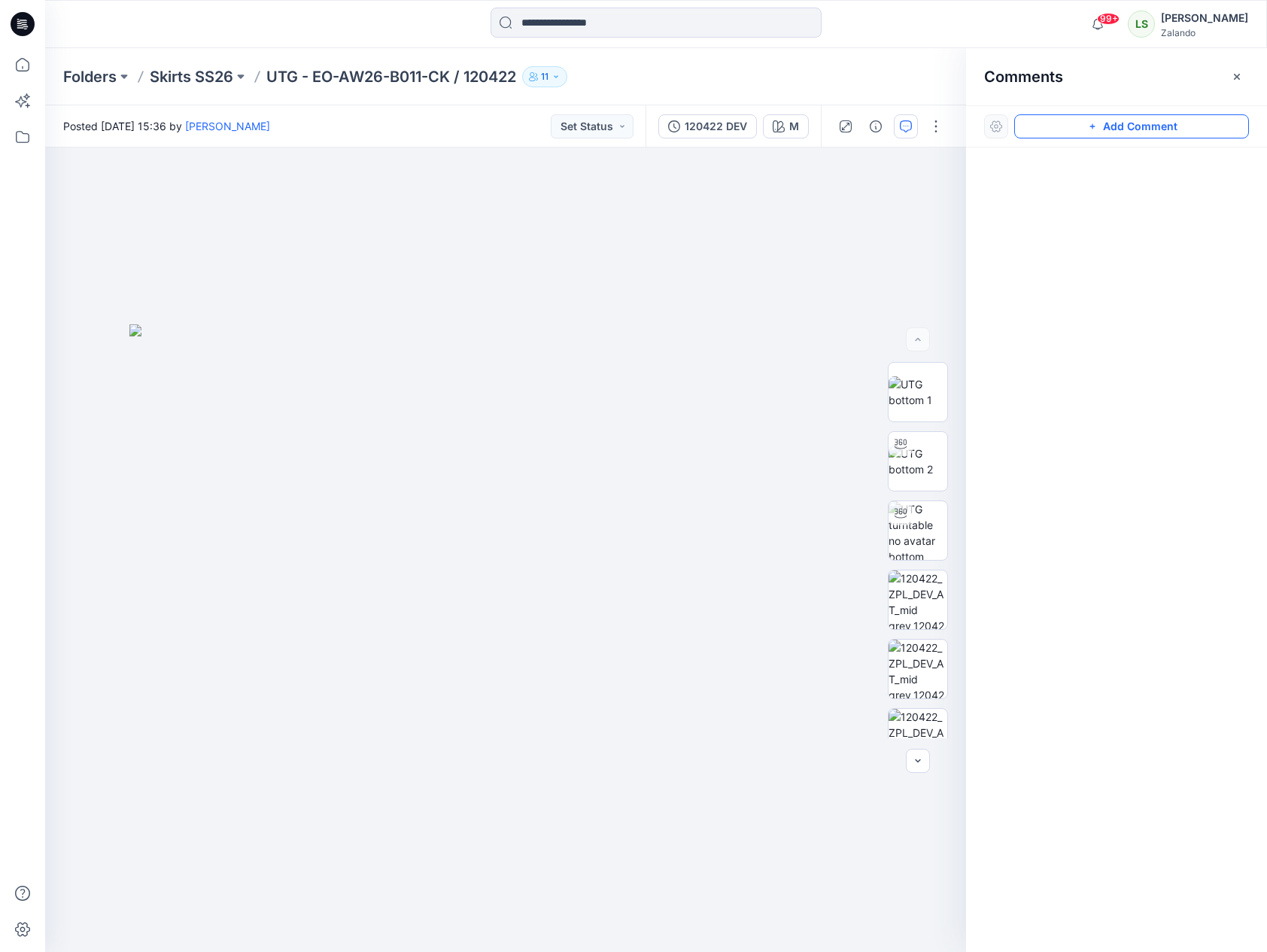
click at [1138, 130] on button "Add Comment" at bounding box center [1131, 126] width 234 height 24
click at [162, 278] on div "1" at bounding box center [506, 550] width 922 height 805
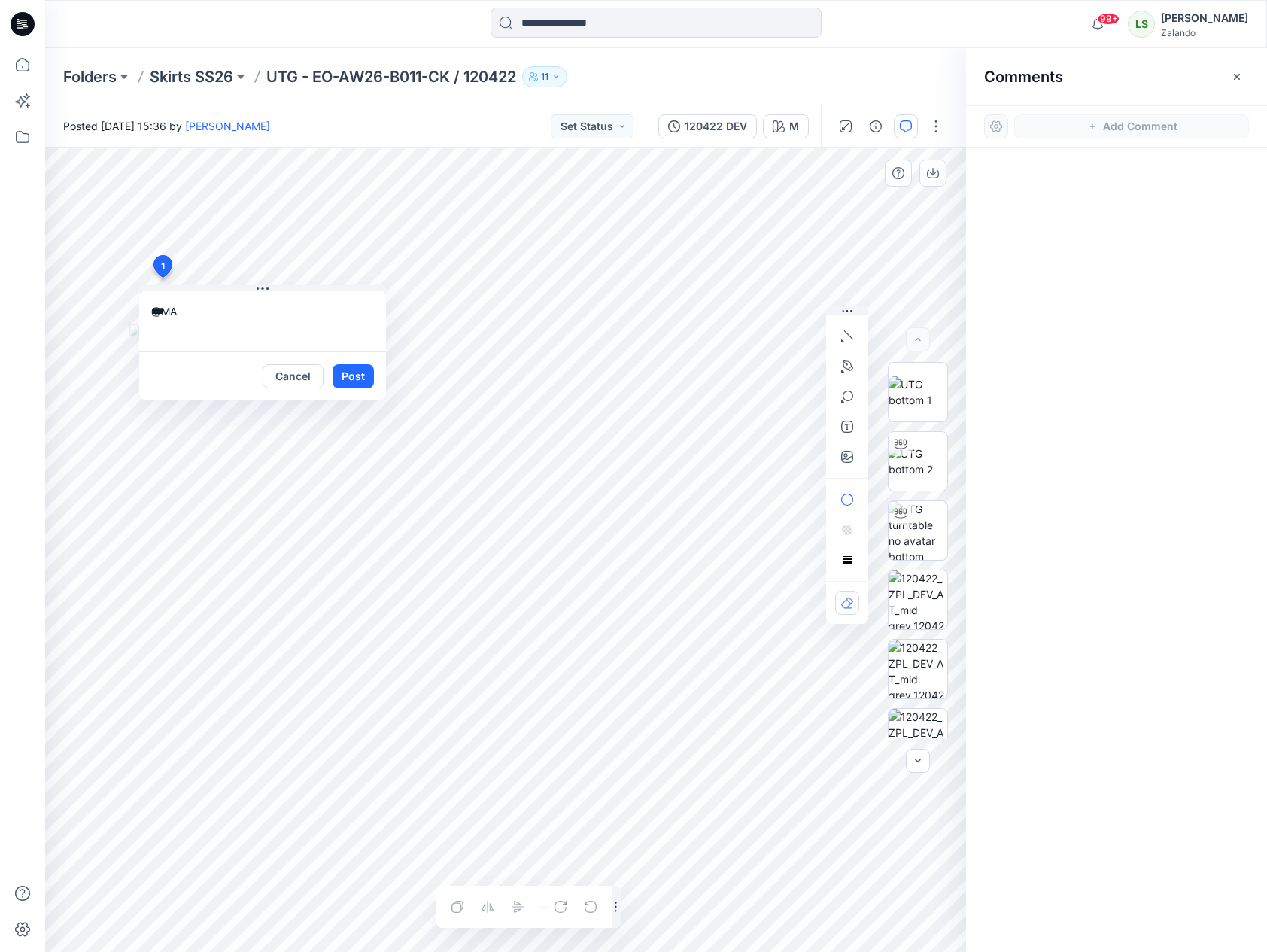
type textarea "****"
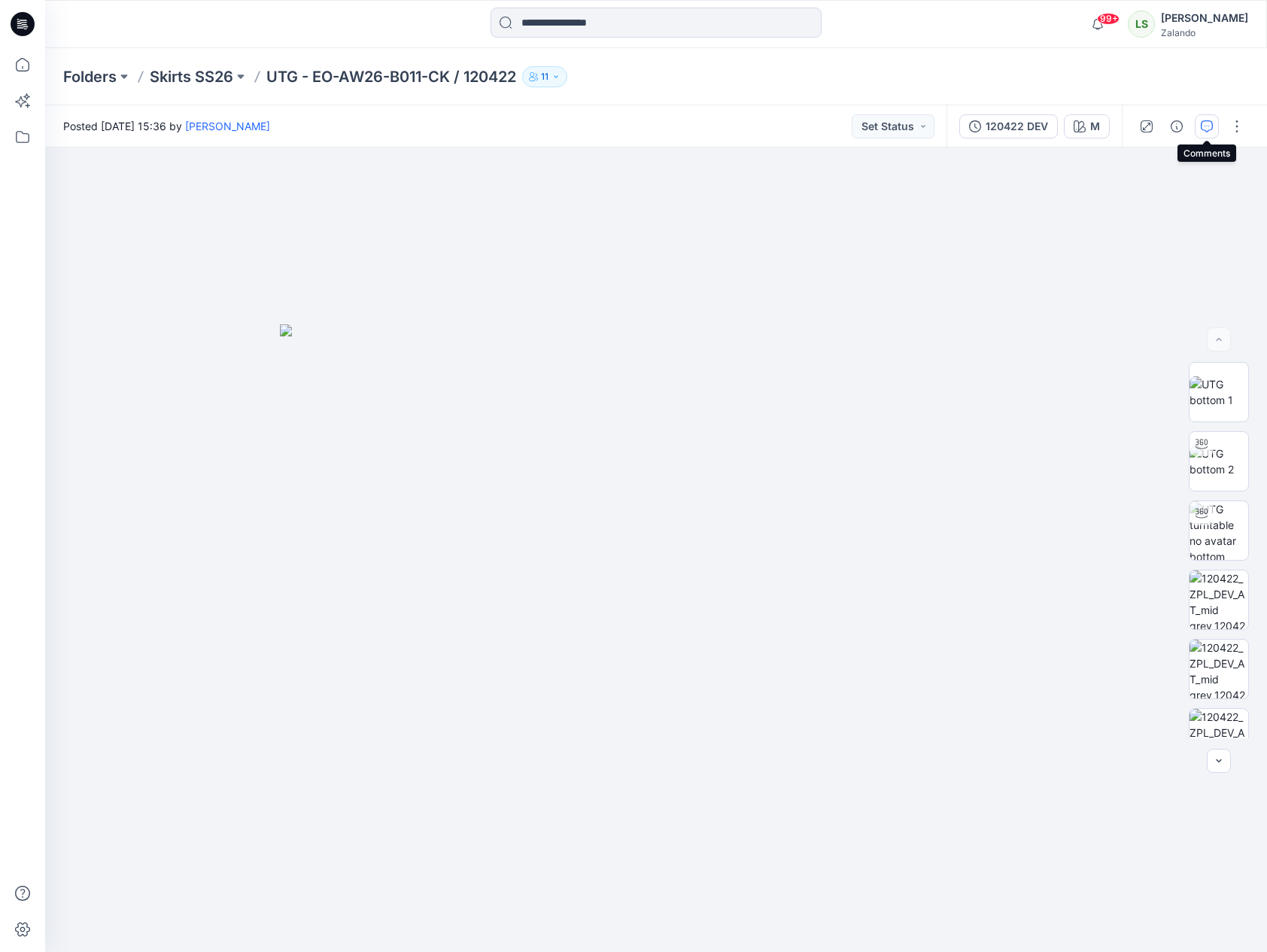
click at [1209, 130] on icon "button" at bounding box center [1207, 126] width 12 height 12
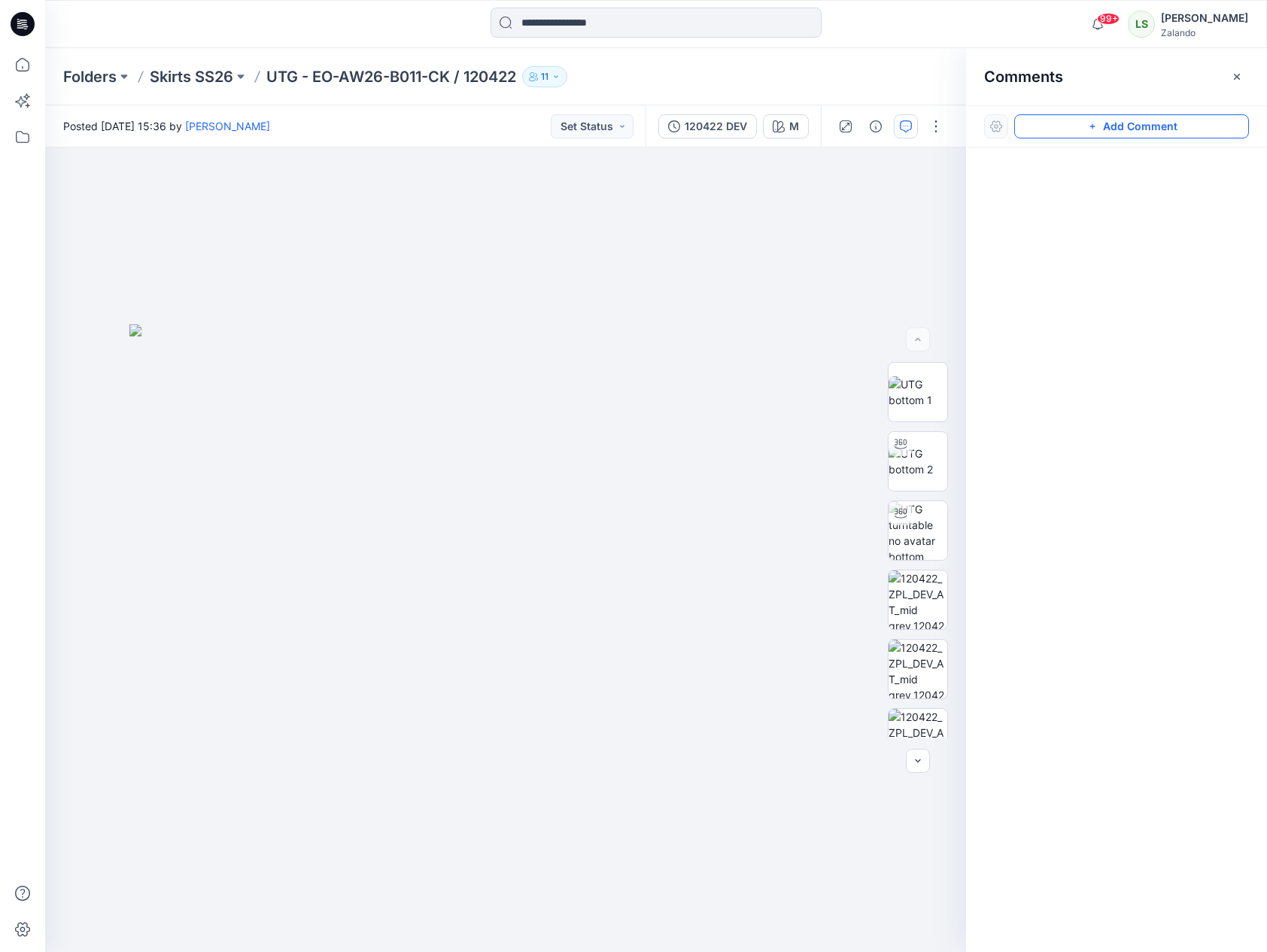
click at [1091, 125] on icon "button" at bounding box center [1092, 126] width 12 height 12
click at [140, 286] on div "1" at bounding box center [506, 550] width 922 height 805
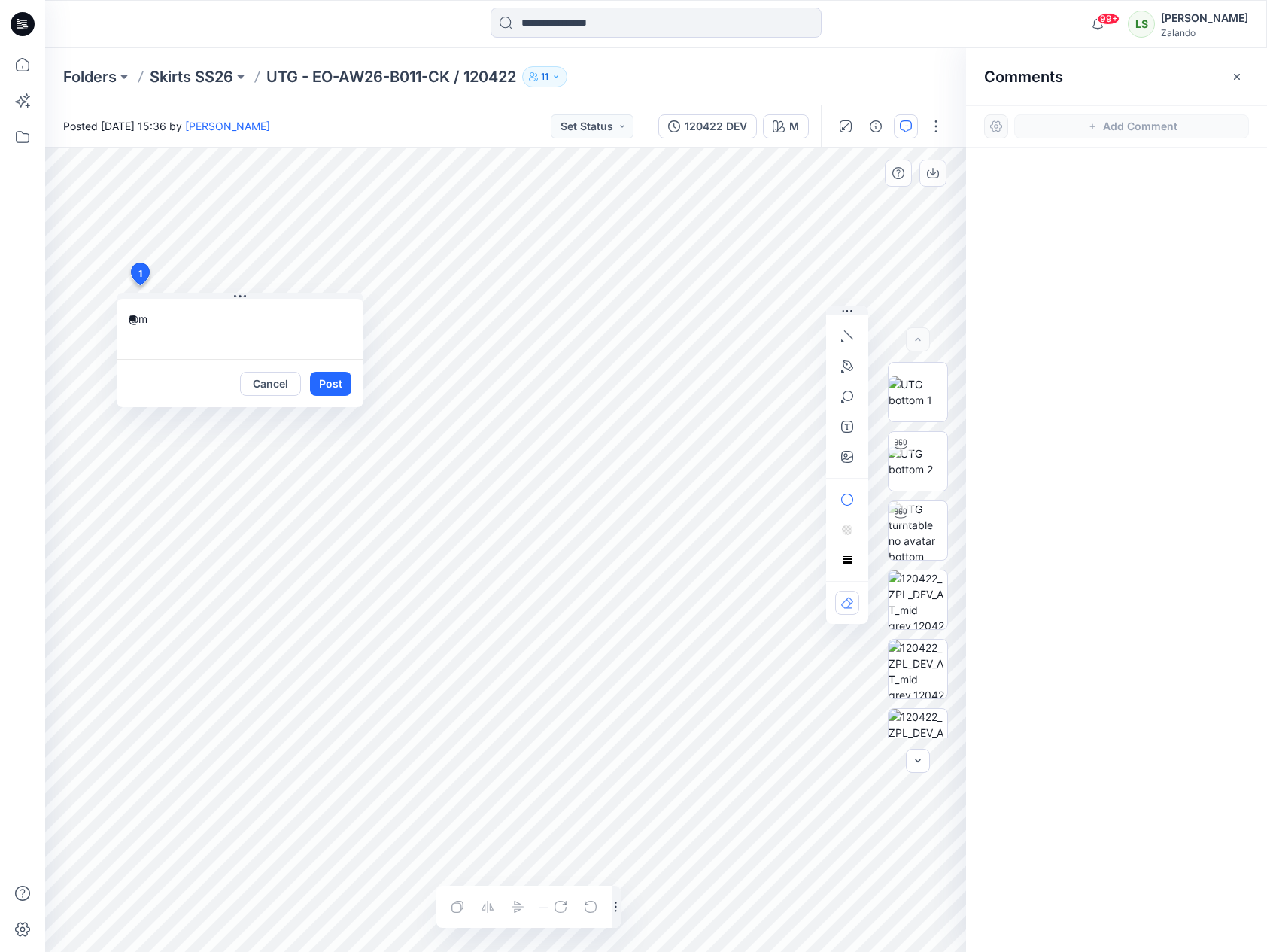
type textarea "*"
click at [278, 382] on button "Cancel" at bounding box center [270, 383] width 61 height 24
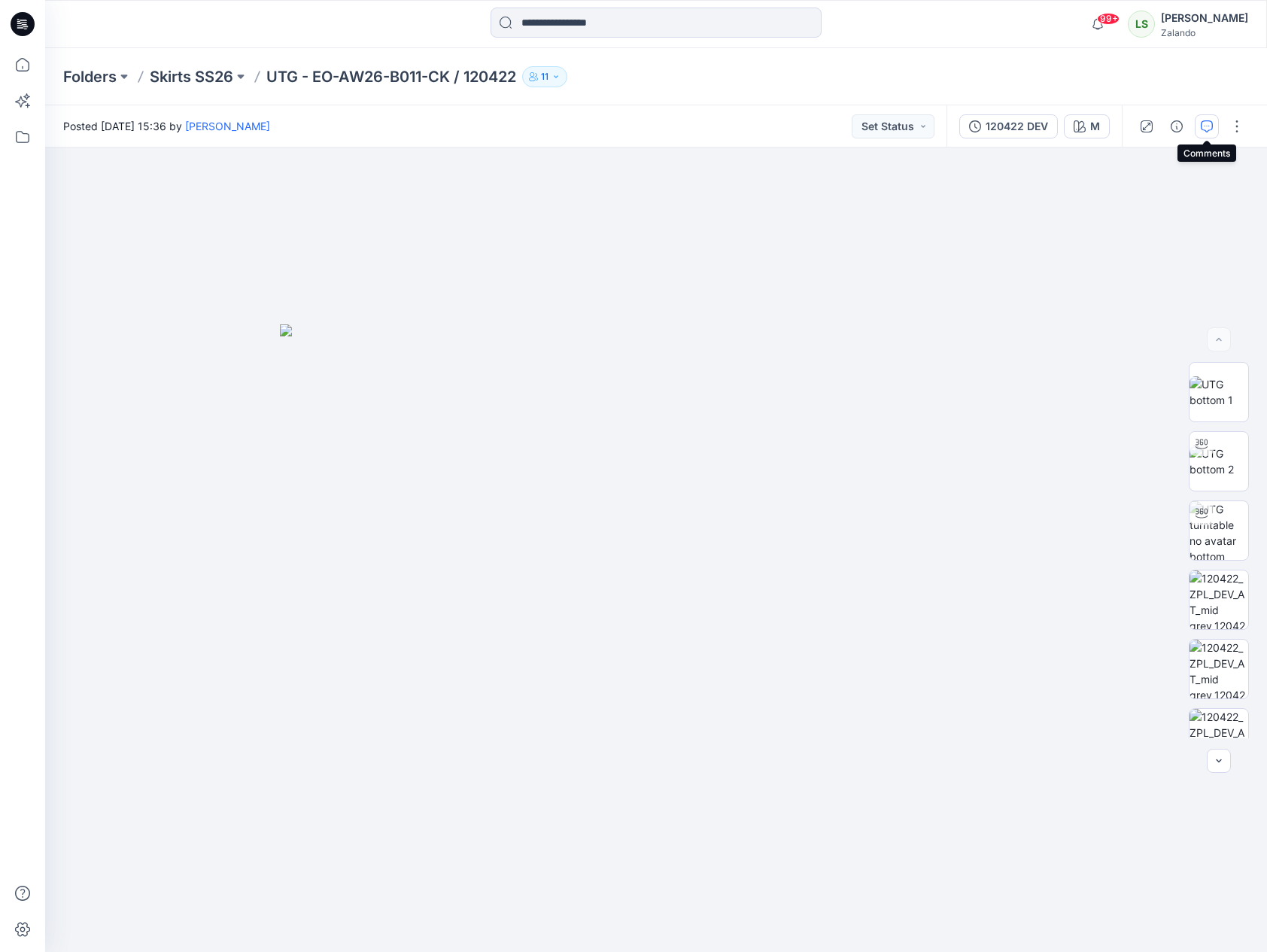
click at [1210, 121] on icon "button" at bounding box center [1207, 126] width 12 height 12
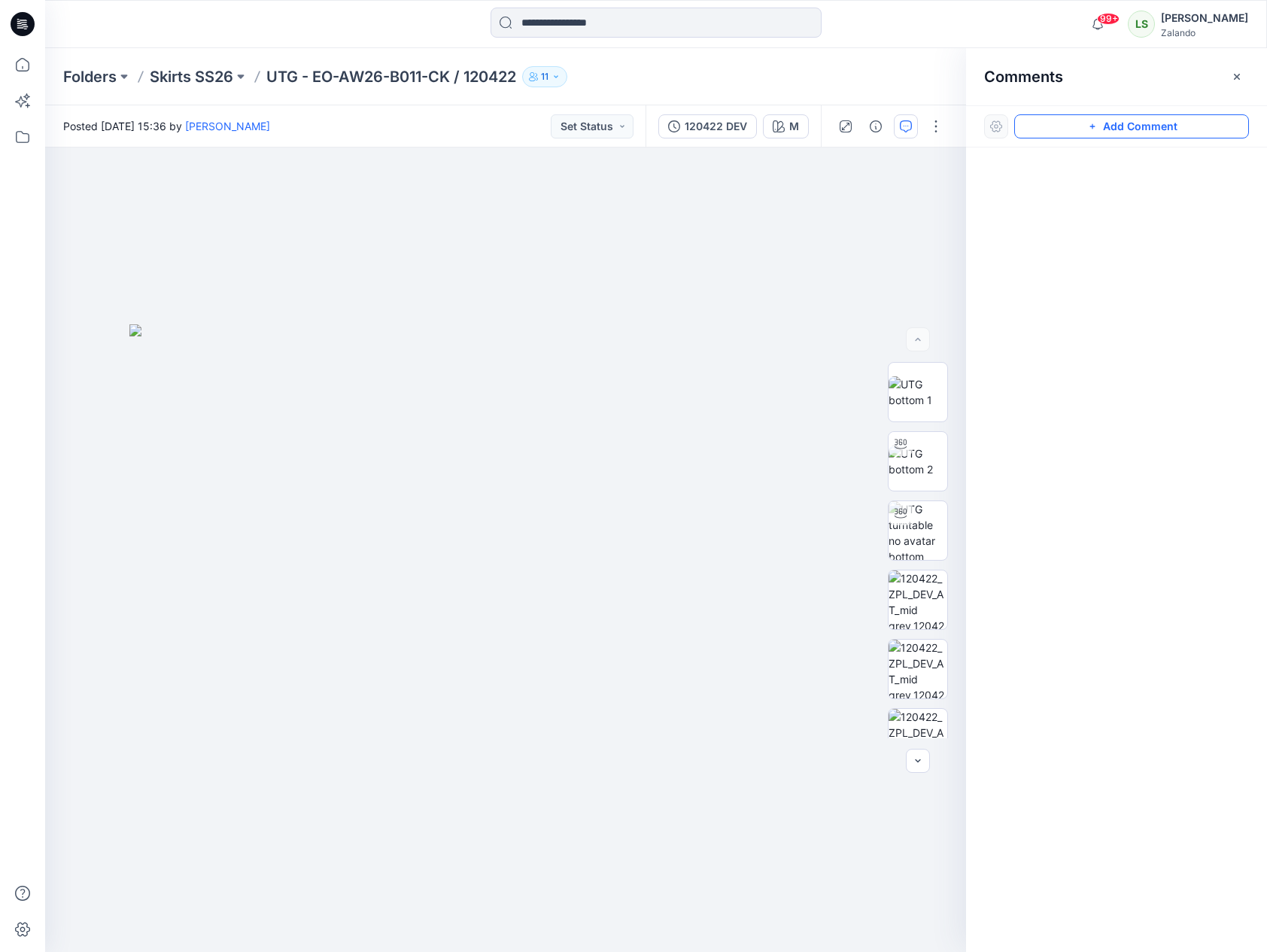
click at [1110, 129] on button "Add Comment" at bounding box center [1131, 126] width 234 height 24
click at [184, 282] on div "1" at bounding box center [506, 550] width 922 height 805
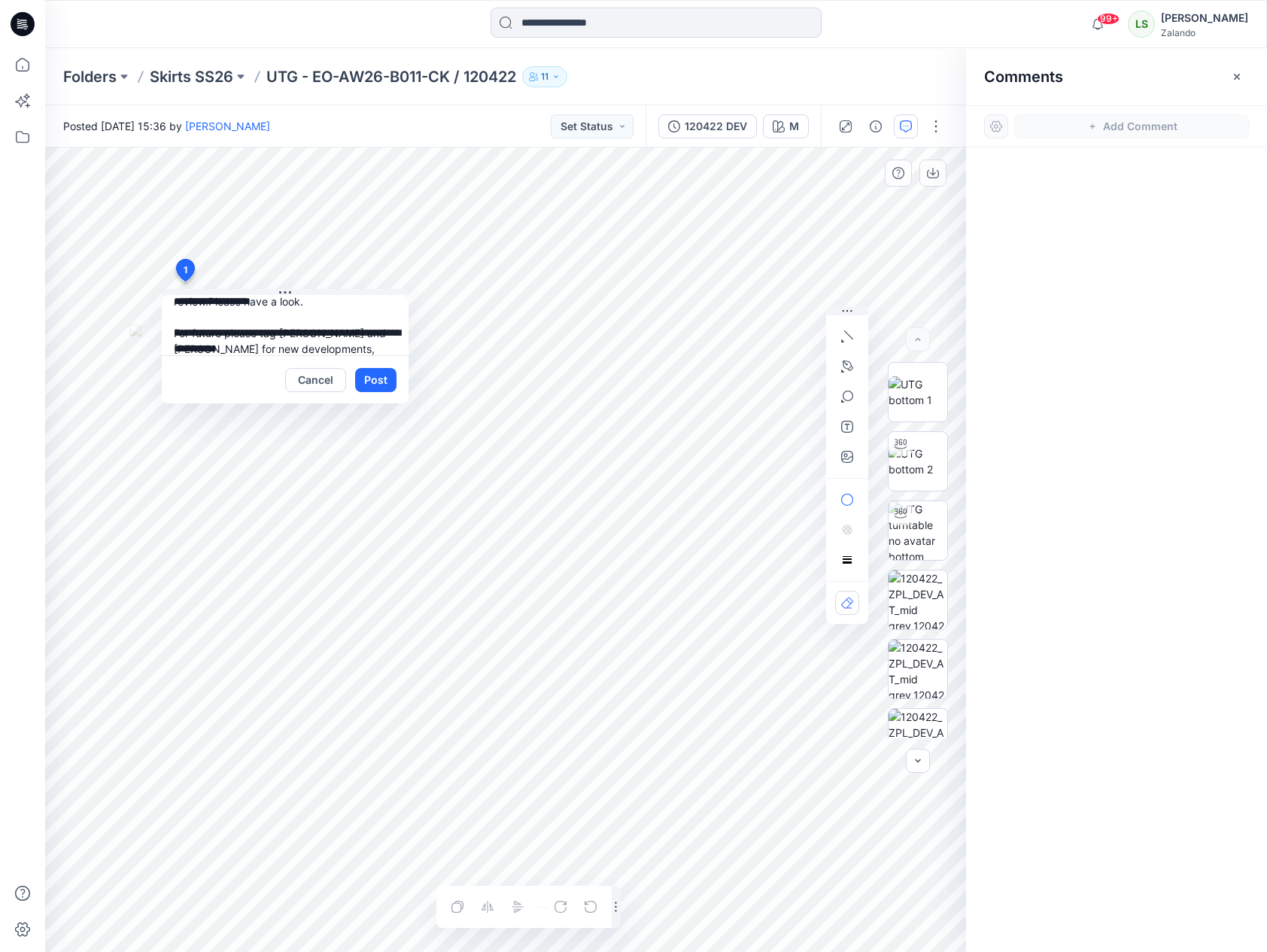
scroll to position [13, 0]
click at [232, 310] on textarea "**********" at bounding box center [285, 325] width 247 height 60
type textarea "**********"
click at [377, 380] on button "Post" at bounding box center [376, 380] width 42 height 24
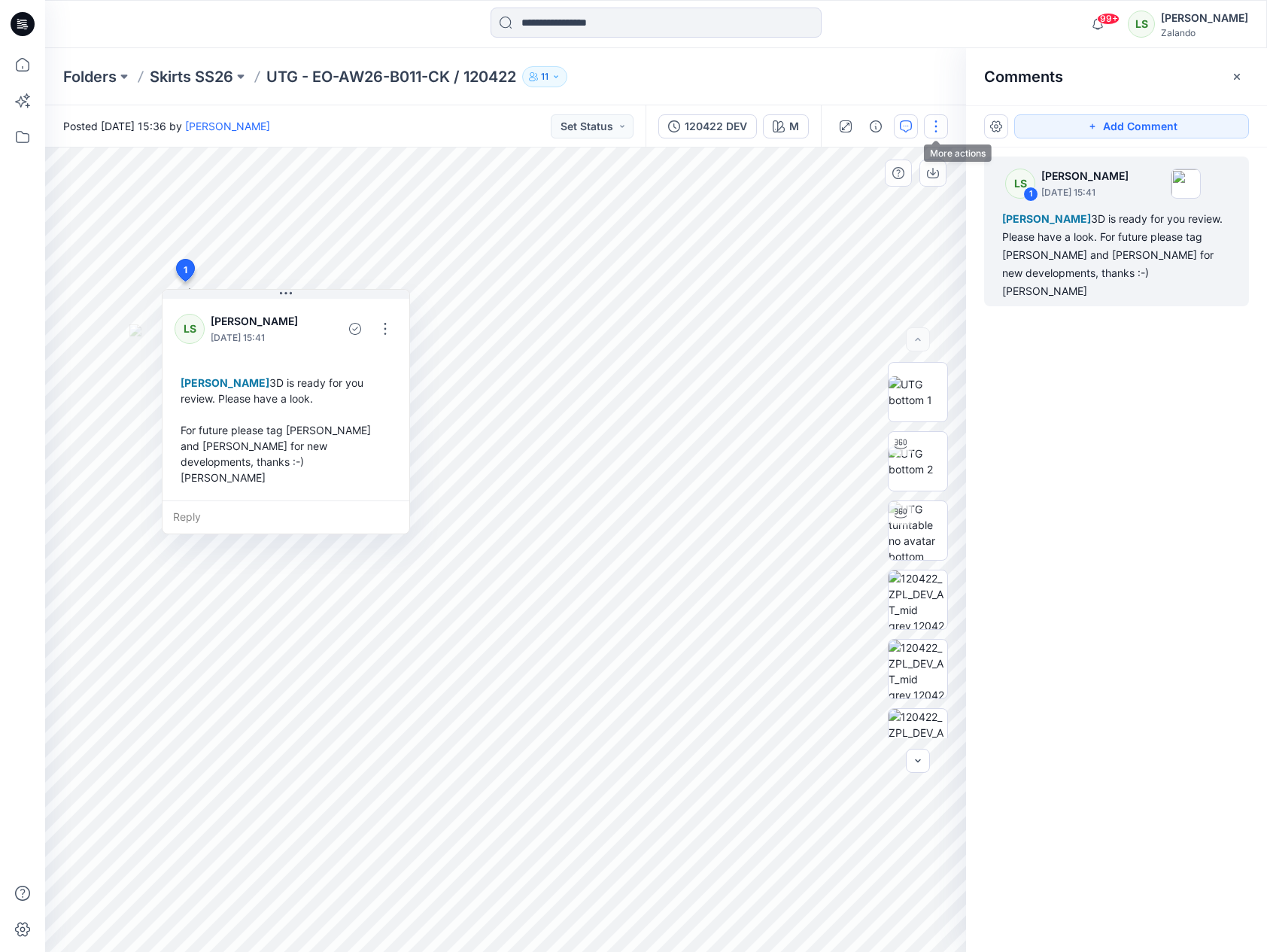
click at [944, 119] on button "button" at bounding box center [936, 126] width 24 height 24
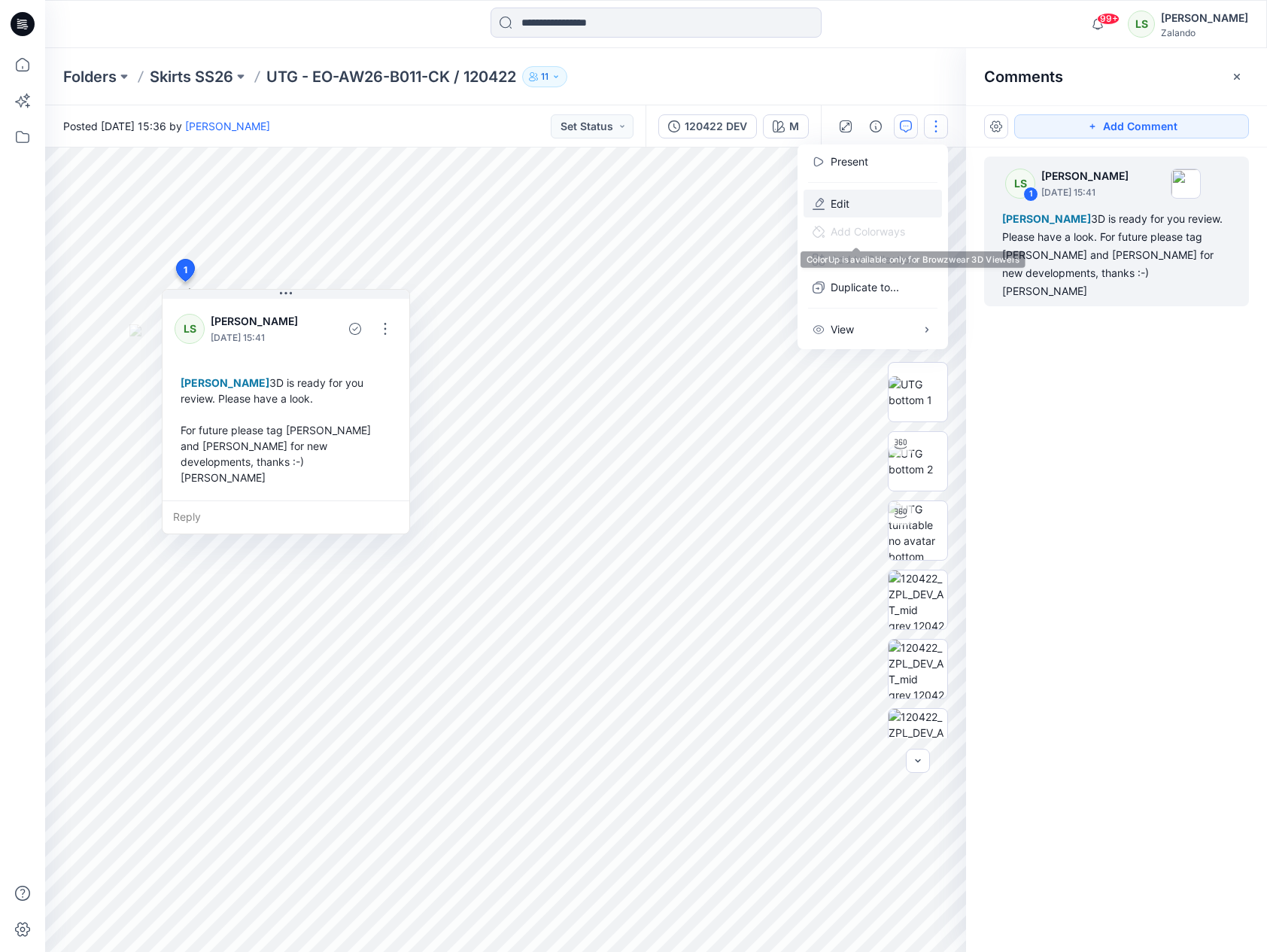
click at [871, 205] on button "Edit" at bounding box center [873, 203] width 139 height 28
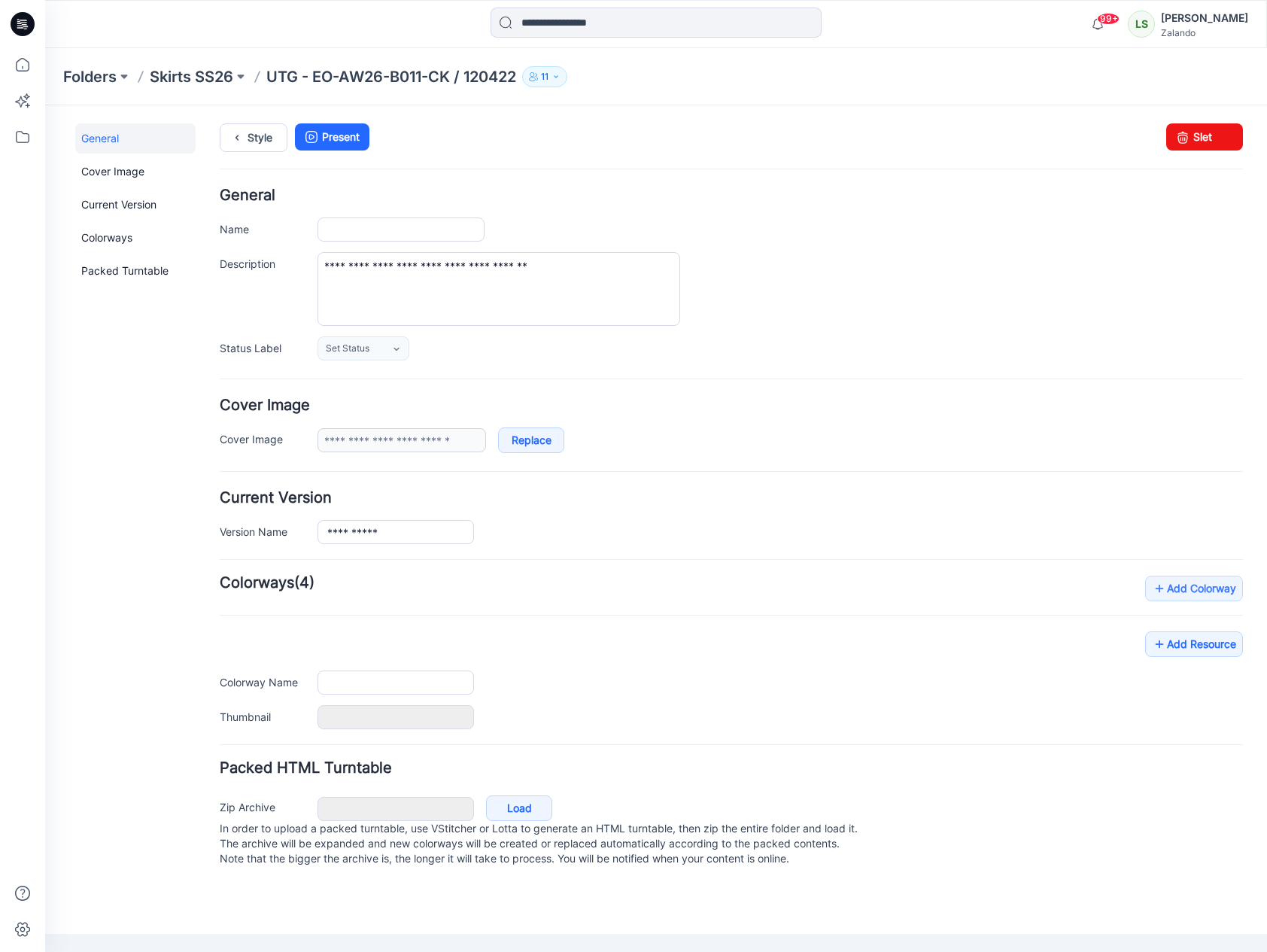
type input "**********"
type input "*"
type input "**********"
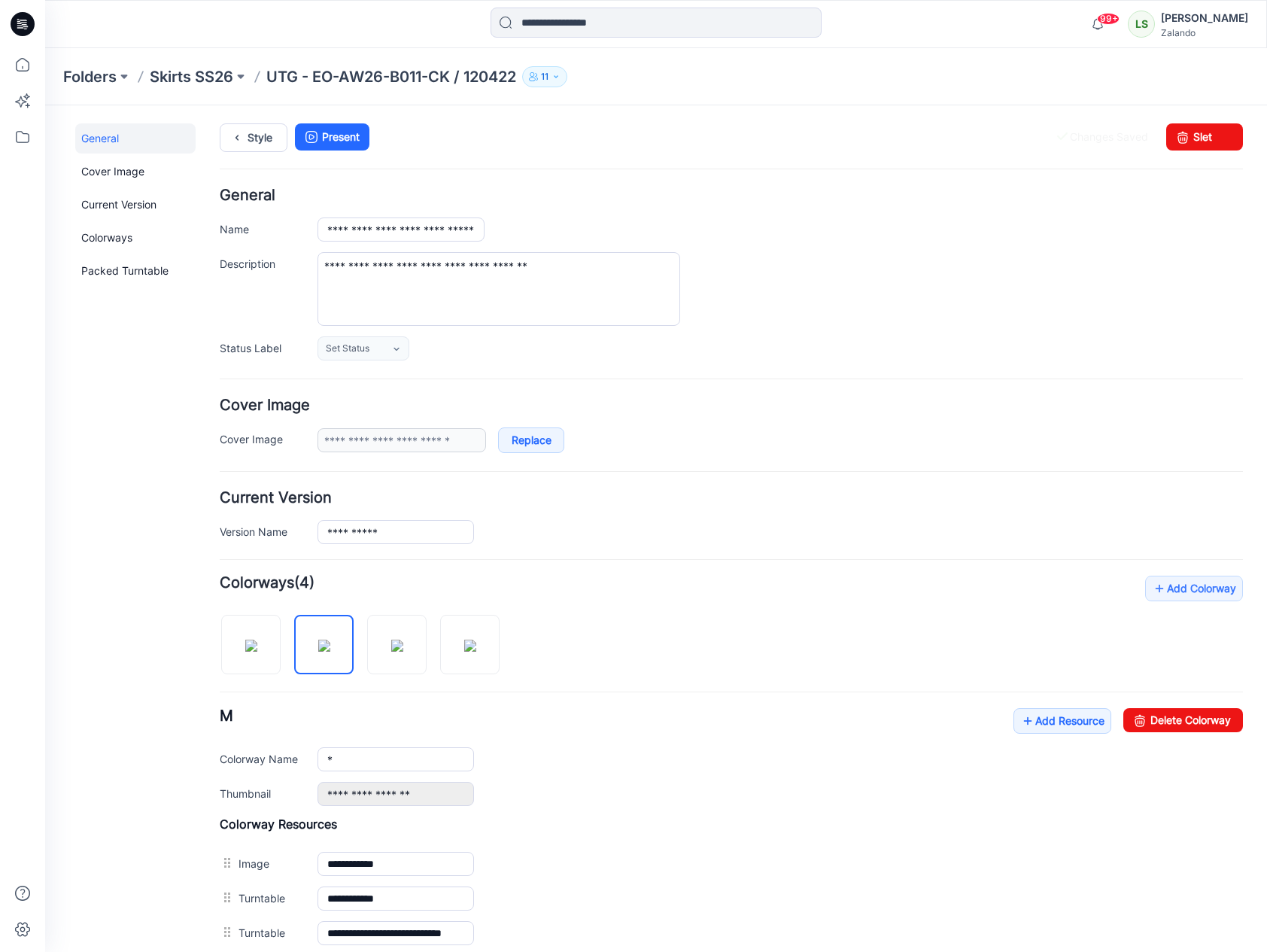
click at [762, 592] on div "Add Colorway Colorways (4) M Add Resource Delete Colorway Colorway Name * Thumb…" at bounding box center [732, 815] width 1023 height 478
